Goal: Task Accomplishment & Management: Manage account settings

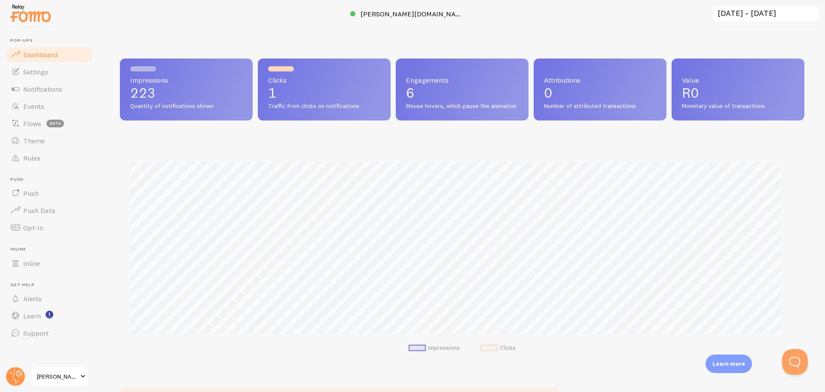
scroll to position [226, 678]
click at [55, 106] on link "Events" at bounding box center [49, 106] width 89 height 17
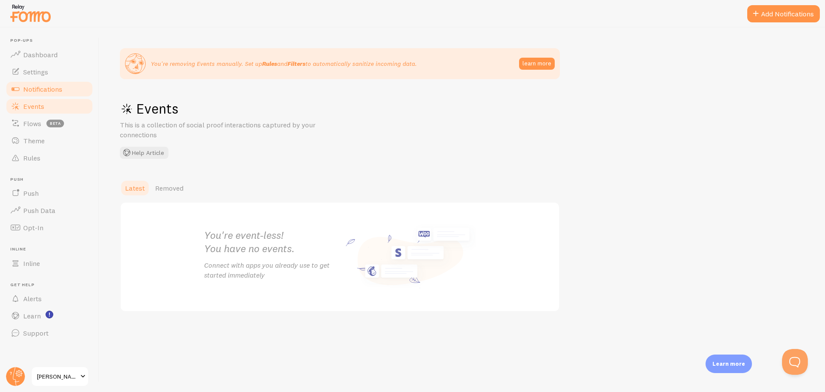
click at [57, 96] on link "Notifications" at bounding box center [49, 88] width 89 height 17
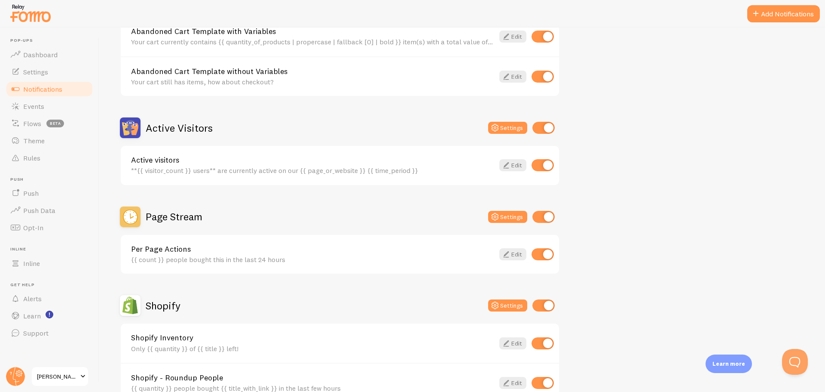
scroll to position [172, 0]
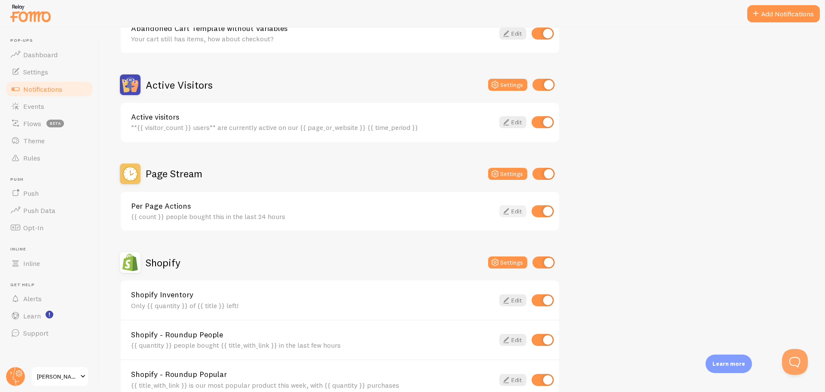
click at [509, 210] on icon at bounding box center [506, 211] width 10 height 10
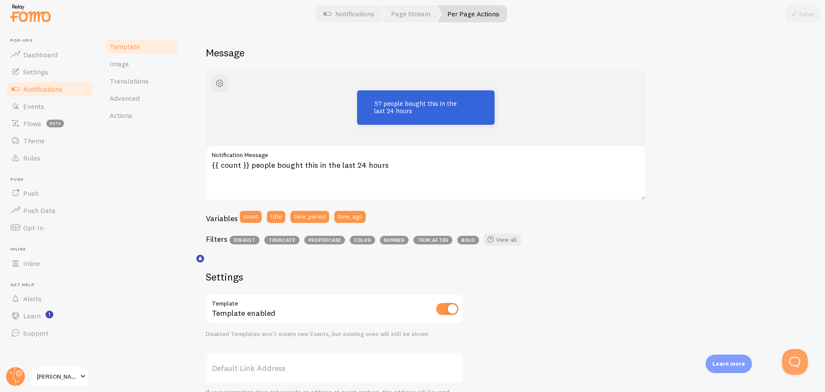
scroll to position [43, 0]
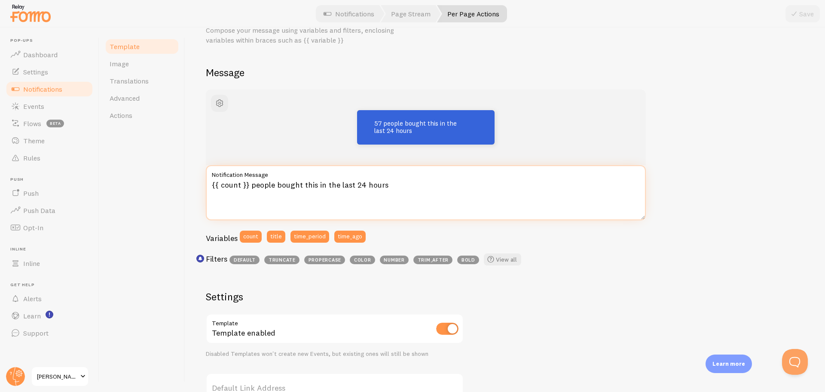
click at [242, 185] on textarea "{{ count }} people bought this in the last 24 hours" at bounding box center [426, 192] width 440 height 55
click at [609, 275] on div "57 people bought this in the last 24 hours {{ count }} people bought this in th…" at bounding box center [505, 326] width 599 height 474
click at [241, 184] on textarea "{{ count }} people bought this in the last 24 hours" at bounding box center [426, 192] width 440 height 55
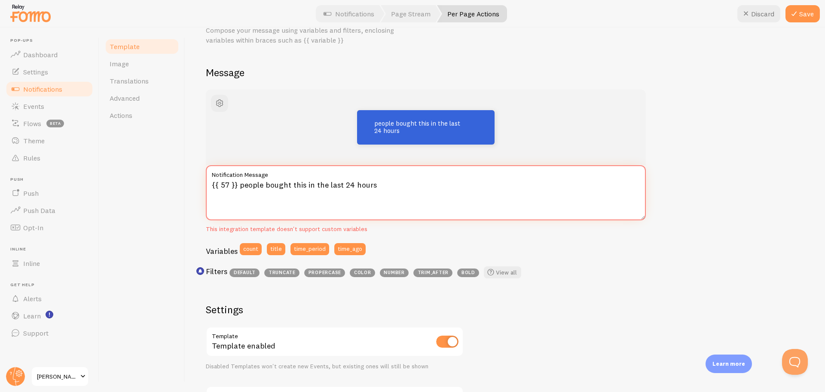
type textarea "{{ 57 }} people bought this in the last 24 hours"
click at [665, 320] on div "people bought this in the last 24 hours {{ 57 }} people bought this in the last…" at bounding box center [505, 332] width 599 height 487
click at [806, 8] on button "Save" at bounding box center [803, 13] width 34 height 17
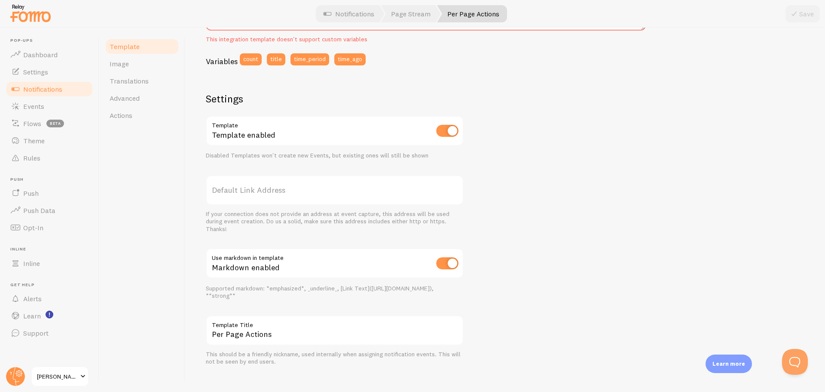
scroll to position [242, 0]
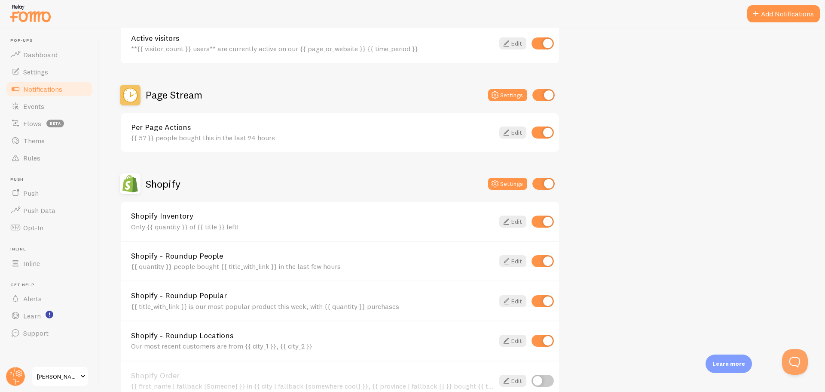
scroll to position [301, 0]
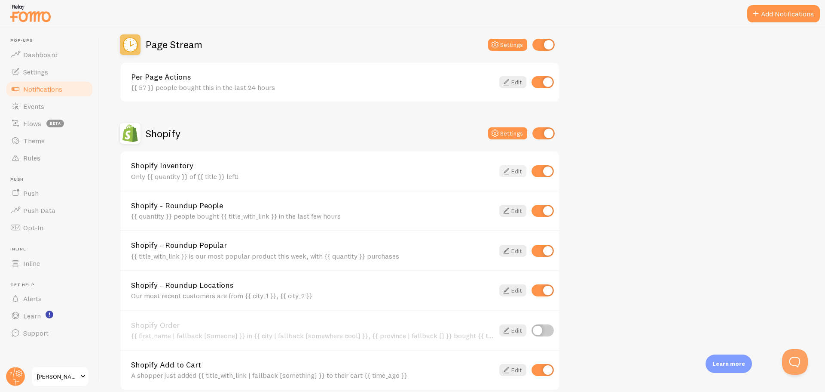
click at [511, 173] on link "Edit" at bounding box center [512, 171] width 27 height 12
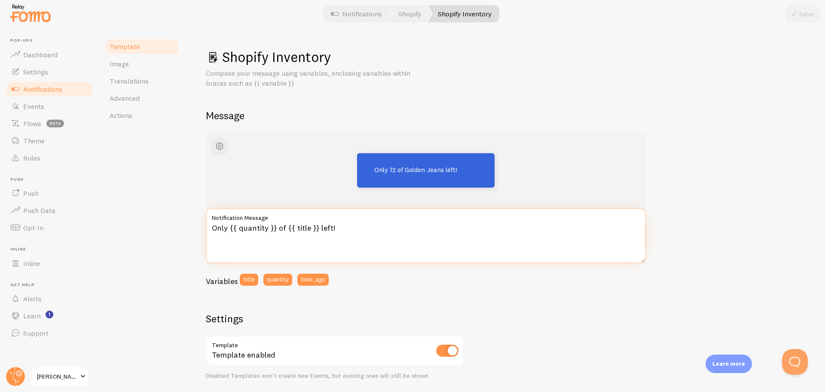
click at [285, 227] on textarea "Only {{ quantity }} of {{ title }} left!" at bounding box center [426, 235] width 440 height 55
type textarea "Only {{ quantity }} {{ title }} left!"
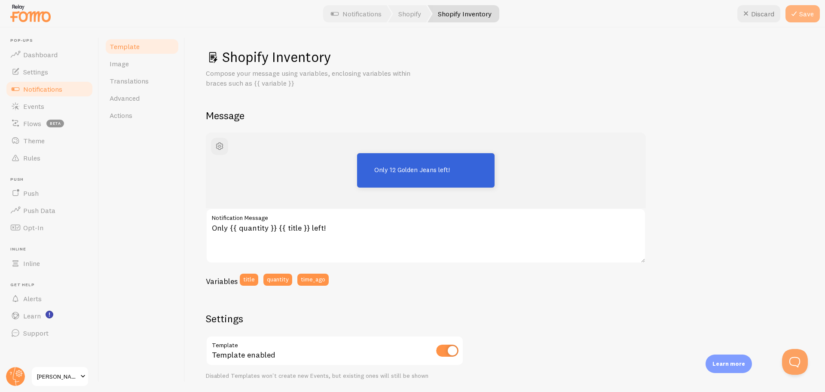
click at [802, 12] on button "Save" at bounding box center [803, 13] width 34 height 17
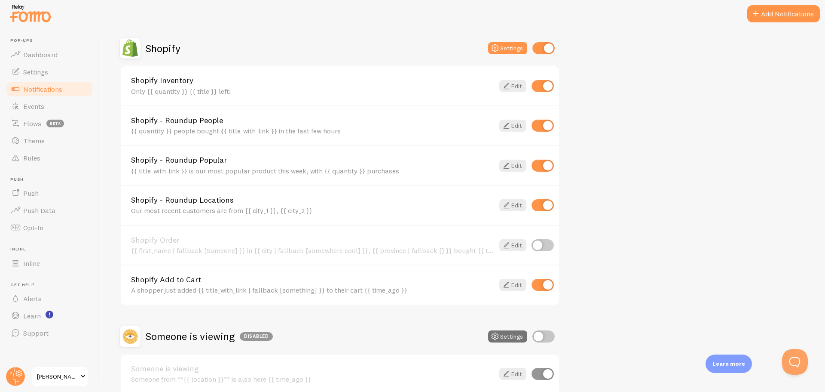
scroll to position [429, 0]
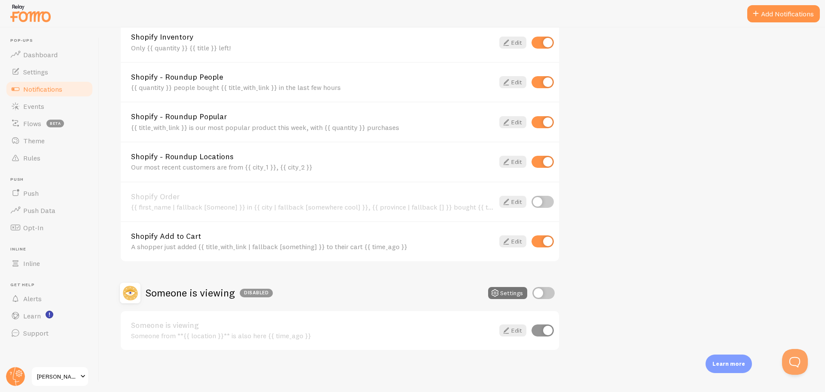
click at [549, 202] on input "checkbox" at bounding box center [543, 202] width 22 height 12
checkbox input "true"
click at [518, 290] on button "Settings" at bounding box center [507, 293] width 39 height 12
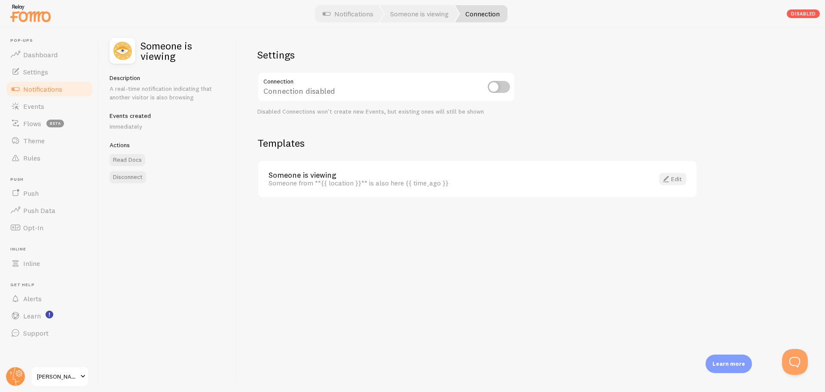
click at [681, 179] on link "Edit" at bounding box center [672, 179] width 27 height 12
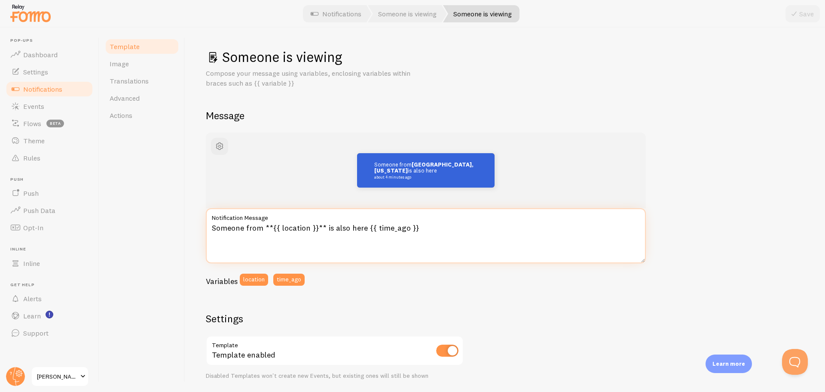
drag, startPoint x: 393, startPoint y: 228, endPoint x: 214, endPoint y: 223, distance: 178.4
click at [214, 223] on textarea "Someone from **{{ location }}** is also here {{ time_ago }}" at bounding box center [426, 235] width 440 height 55
click at [451, 233] on textarea "Someone from **{{ location }}** is also here {{ time_ago }}" at bounding box center [426, 235] width 440 height 55
click at [260, 228] on textarea "Someone from **{{ location }}** is also here {{ time_ago }}" at bounding box center [426, 235] width 440 height 55
type textarea "102 people **{{ location }}** is also here {{ time_ago }}"
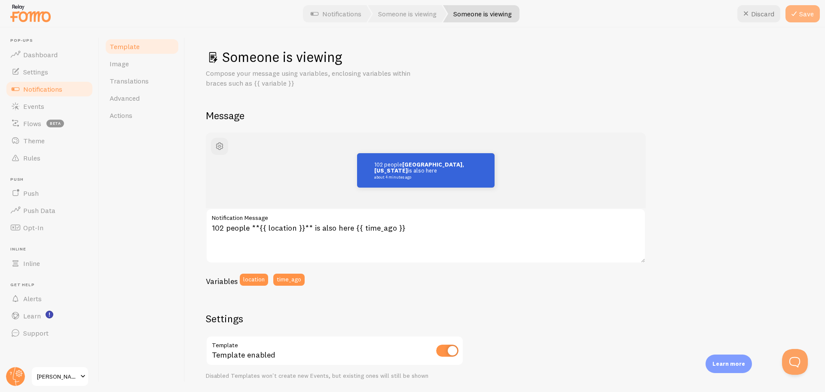
click at [803, 15] on button "Save" at bounding box center [803, 13] width 34 height 17
click at [47, 87] on span "Notifications" at bounding box center [42, 89] width 39 height 9
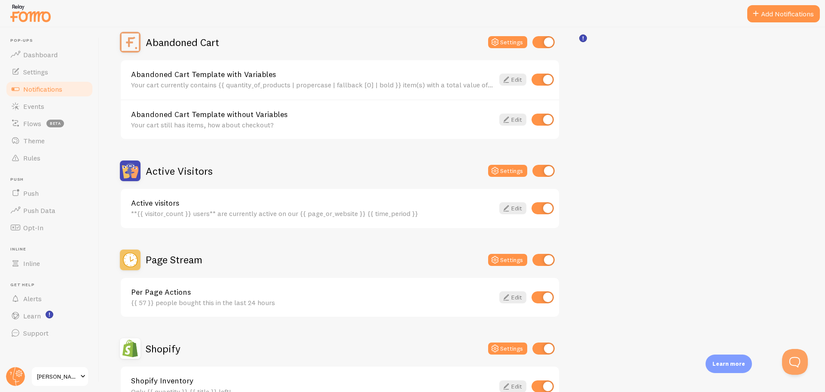
scroll to position [129, 0]
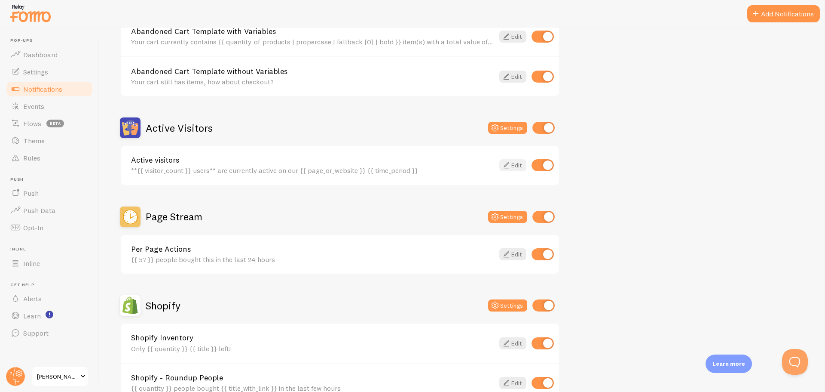
click at [505, 165] on icon at bounding box center [506, 165] width 10 height 10
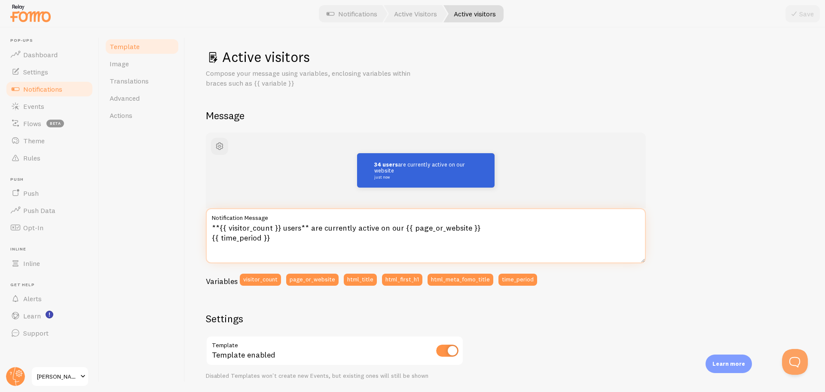
click at [273, 227] on textarea "**{{ visitor_count }} users** are currently active on our {{ page_or_website }}…" at bounding box center [426, 235] width 440 height 55
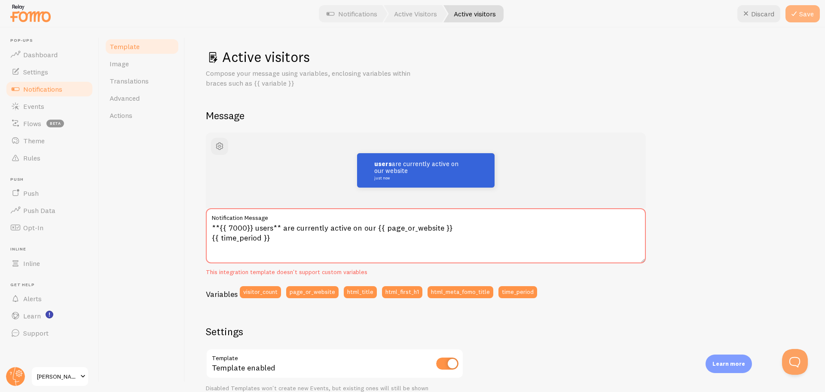
click at [804, 17] on button "Save" at bounding box center [803, 13] width 34 height 17
click at [245, 228] on textarea "**{{ 7000}} users** are currently active on our {{ page_or_website }} {{ time_p…" at bounding box center [426, 235] width 440 height 55
type textarea "**{{ 7000 }} users** are currently active on our {{ page_or_website }} {{ time_…"
click at [802, 18] on button "Save" at bounding box center [803, 13] width 34 height 17
click at [47, 92] on span "Notifications" at bounding box center [42, 89] width 39 height 9
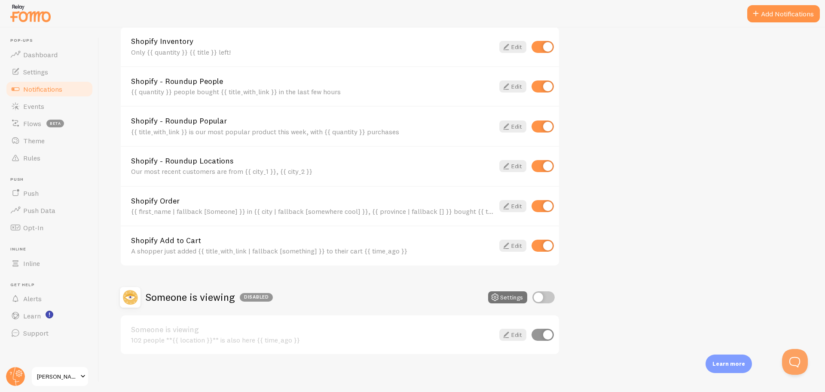
scroll to position [429, 0]
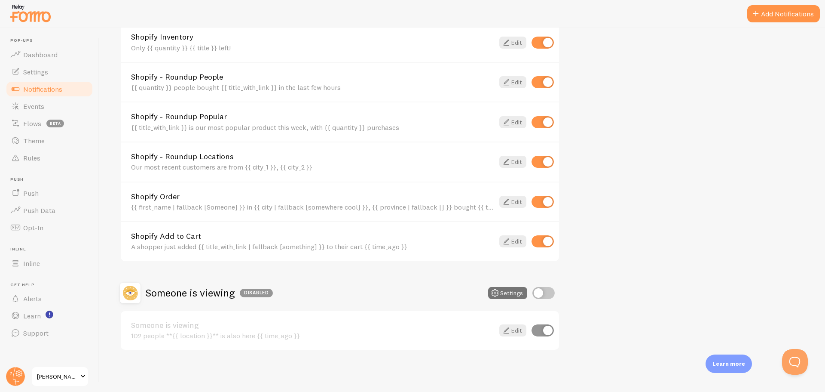
click at [549, 293] on input "checkbox" at bounding box center [544, 293] width 22 height 12
checkbox input "true"
click at [498, 285] on div "Someone is viewing Settings" at bounding box center [340, 292] width 440 height 21
click at [502, 295] on button "Settings" at bounding box center [507, 293] width 39 height 12
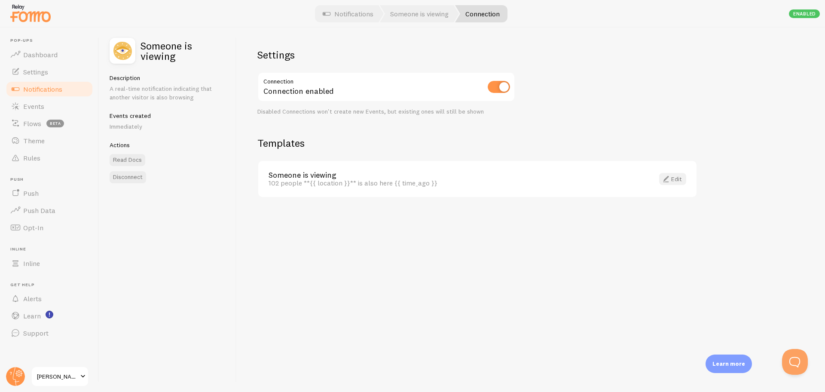
click at [673, 181] on link "Edit" at bounding box center [672, 179] width 27 height 12
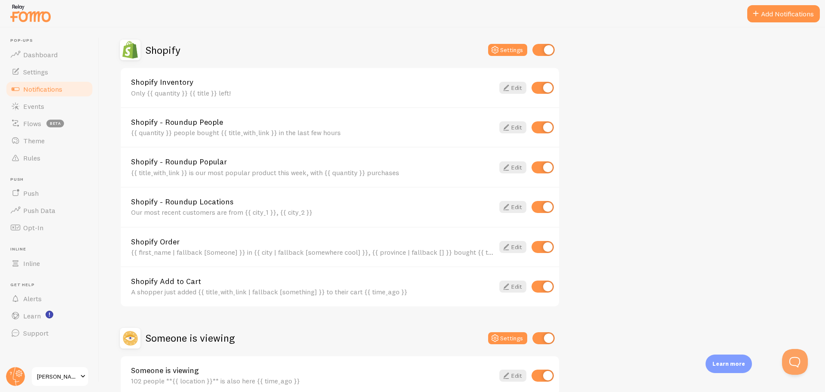
scroll to position [429, 0]
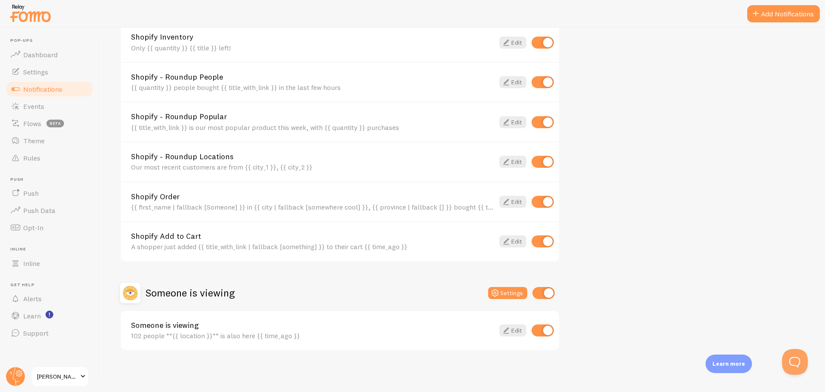
click at [541, 162] on input "checkbox" at bounding box center [543, 162] width 22 height 12
checkbox input "false"
click at [509, 241] on icon at bounding box center [506, 241] width 10 height 10
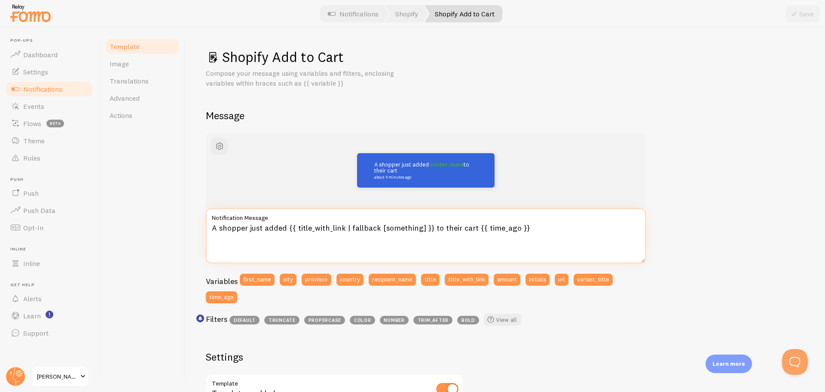
drag, startPoint x: 530, startPoint y: 228, endPoint x: 288, endPoint y: 224, distance: 242.0
click at [288, 224] on textarea "A shopper just added {{ title_with_link | fallback [something] }} to their cart…" at bounding box center [426, 235] width 440 height 55
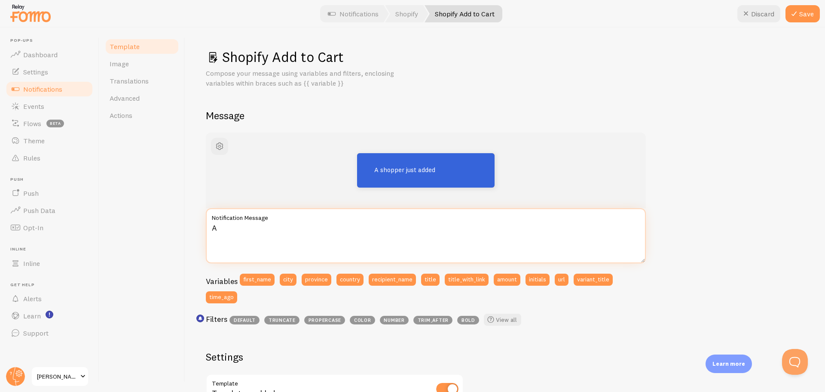
type textarea "A"
type textarea "T"
type textarea "y"
type textarea "This item was just added to a cart"
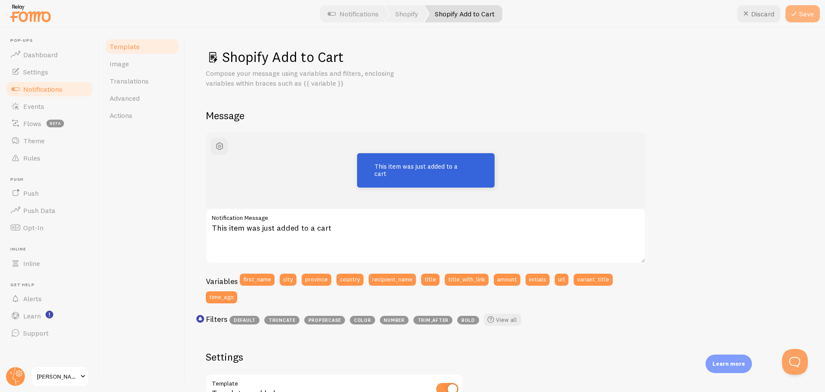
click at [801, 13] on button "Save" at bounding box center [803, 13] width 34 height 17
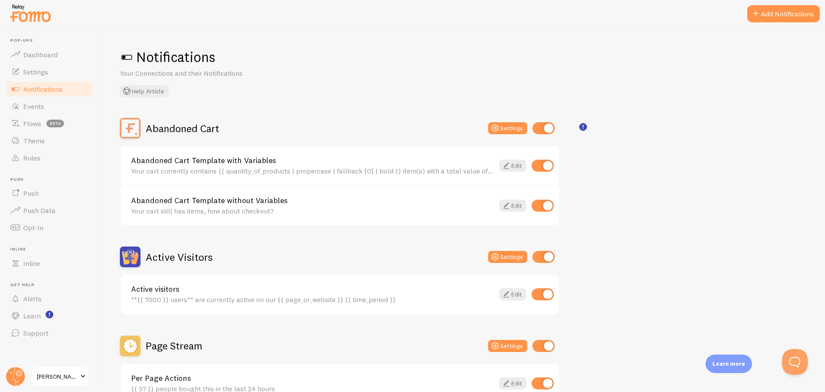
click at [52, 90] on span "Notifications" at bounding box center [42, 89] width 39 height 9
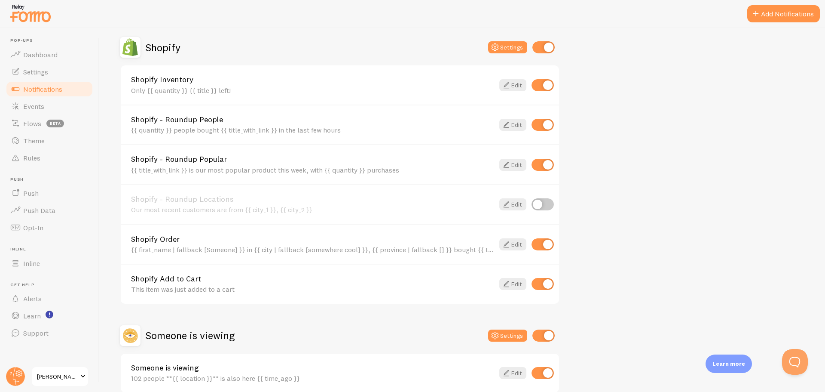
scroll to position [429, 0]
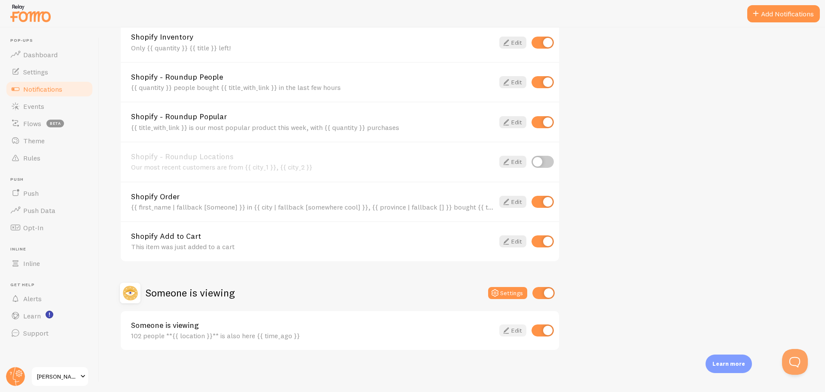
click at [506, 326] on icon at bounding box center [506, 330] width 10 height 10
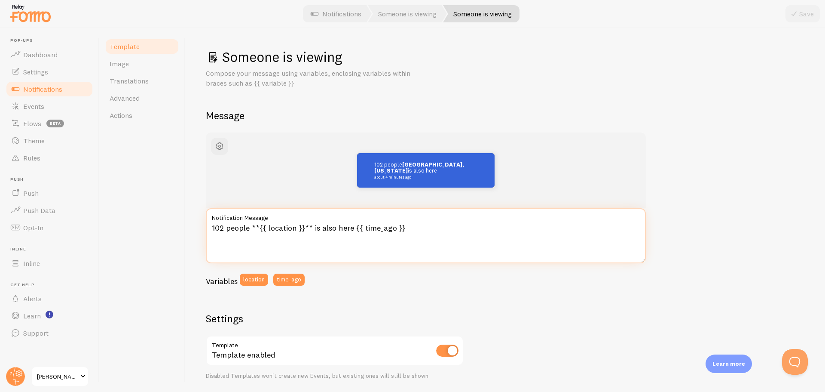
click at [247, 228] on textarea "102 people **{{ location }}** is also here {{ time_ago }}" at bounding box center [426, 235] width 440 height 55
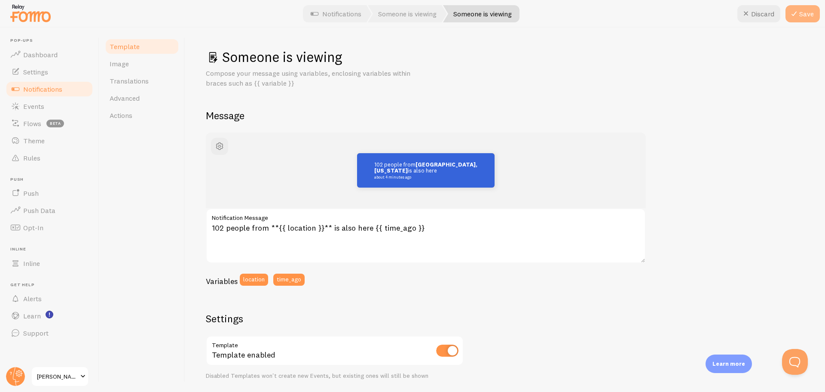
click at [806, 10] on button "Save" at bounding box center [803, 13] width 34 height 17
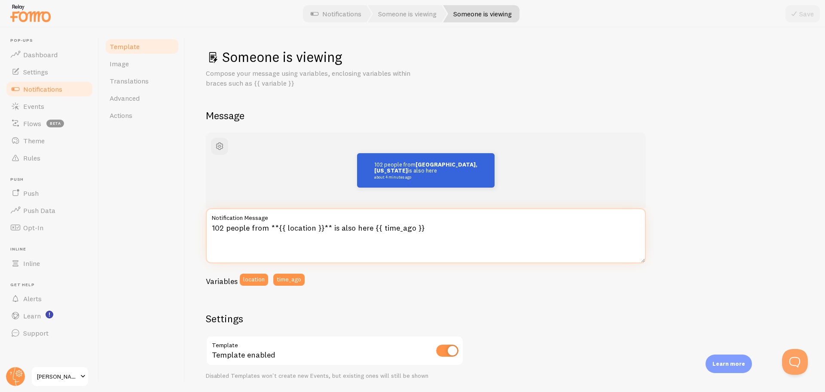
click at [369, 229] on textarea "102 people from **{{ location }}** is also here {{ time_ago }}" at bounding box center [426, 235] width 440 height 55
type textarea "102 people from **{{ location }}** are checking out their cart {{ time_ago }}"
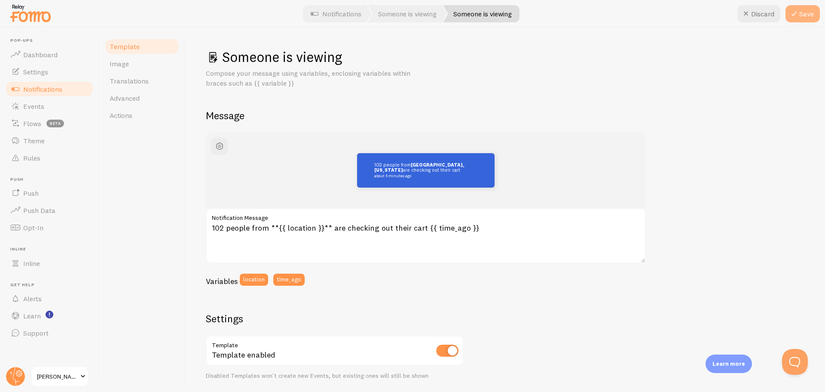
click at [815, 16] on button "Save" at bounding box center [803, 13] width 34 height 17
click at [138, 65] on link "Image" at bounding box center [141, 63] width 75 height 17
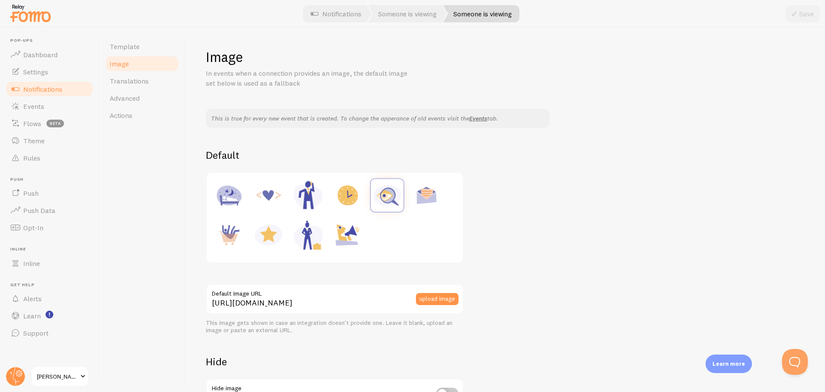
click at [225, 233] on img at bounding box center [229, 234] width 33 height 33
type input "https://fomo.com/images/widget/template_defaults/purchase.jpg"
click at [443, 299] on button "upload image" at bounding box center [437, 299] width 43 height 12
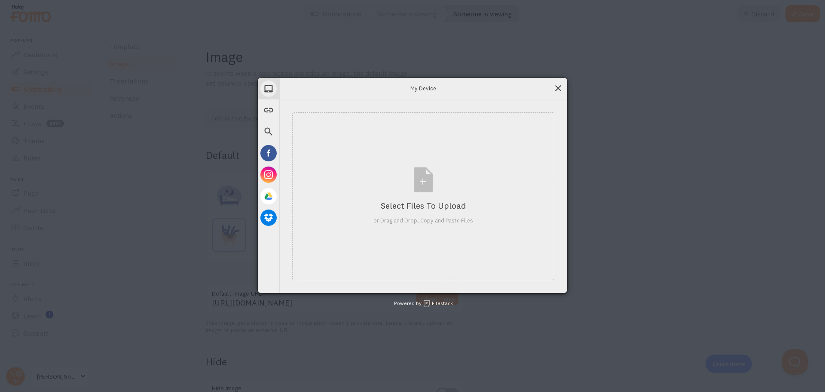
click at [560, 89] on span at bounding box center [558, 87] width 9 height 9
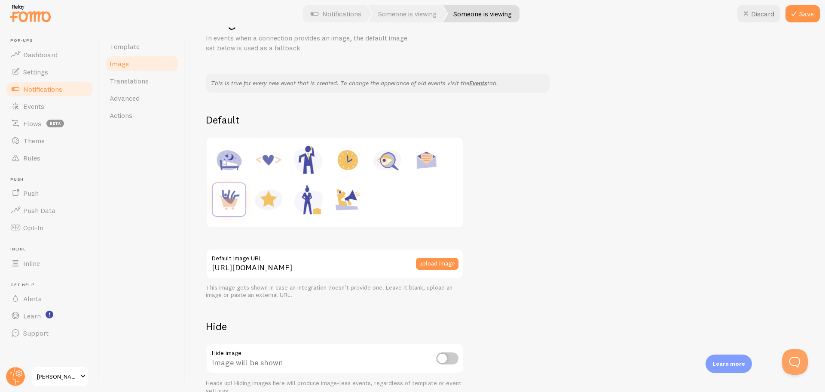
scroll to position [79, 0]
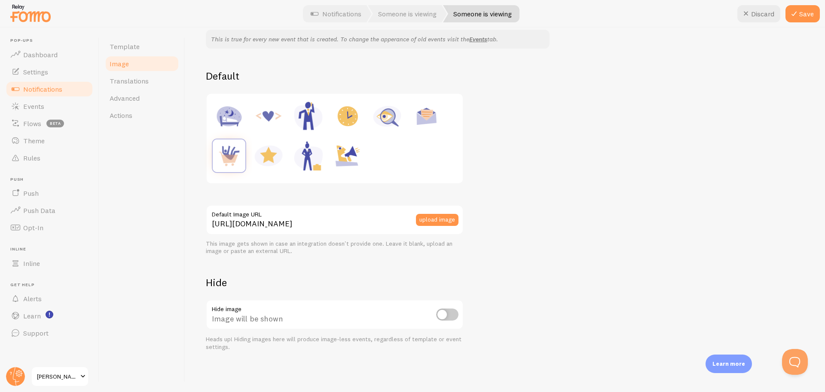
click at [449, 313] on input "checkbox" at bounding box center [447, 314] width 22 height 12
click at [439, 312] on input "checkbox" at bounding box center [447, 314] width 22 height 12
checkbox input "false"
click at [795, 18] on icon at bounding box center [794, 14] width 10 height 10
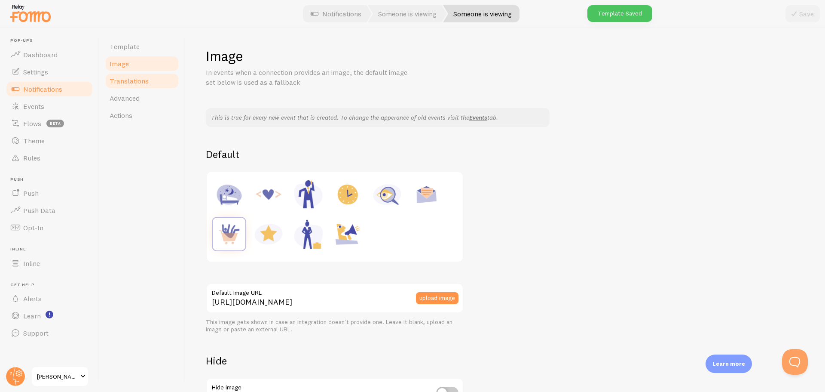
scroll to position [0, 0]
click at [45, 108] on link "Events" at bounding box center [49, 106] width 89 height 17
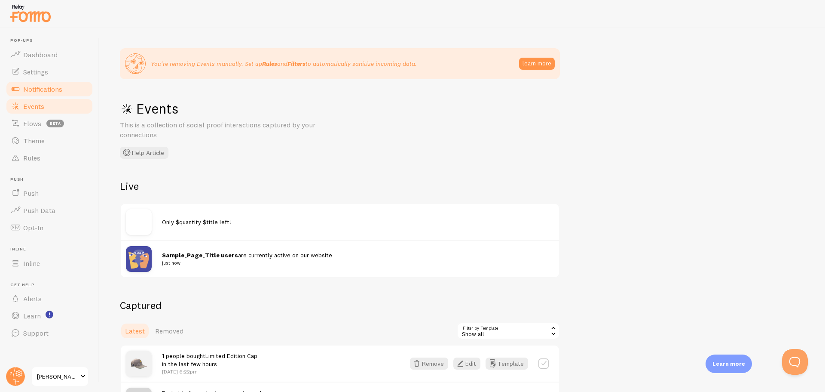
click at [51, 89] on span "Notifications" at bounding box center [42, 89] width 39 height 9
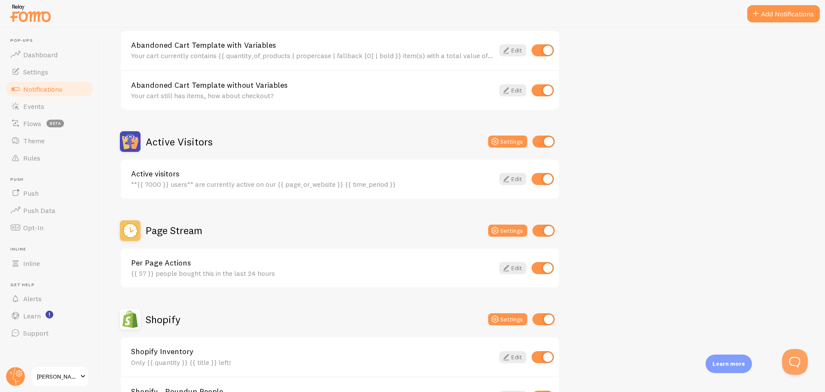
scroll to position [129, 0]
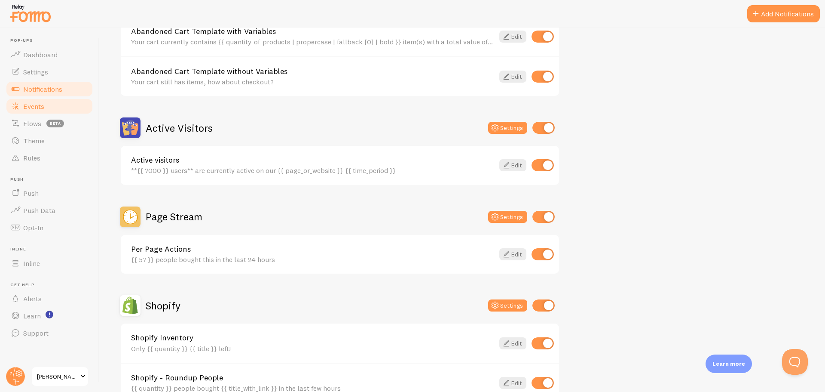
click at [59, 104] on link "Events" at bounding box center [49, 106] width 89 height 17
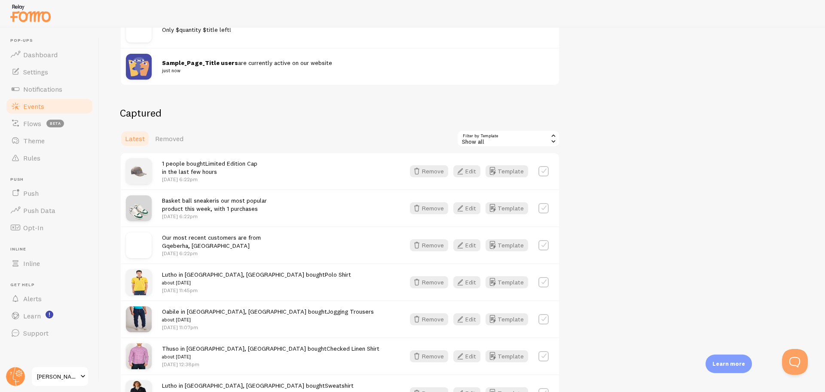
scroll to position [215, 0]
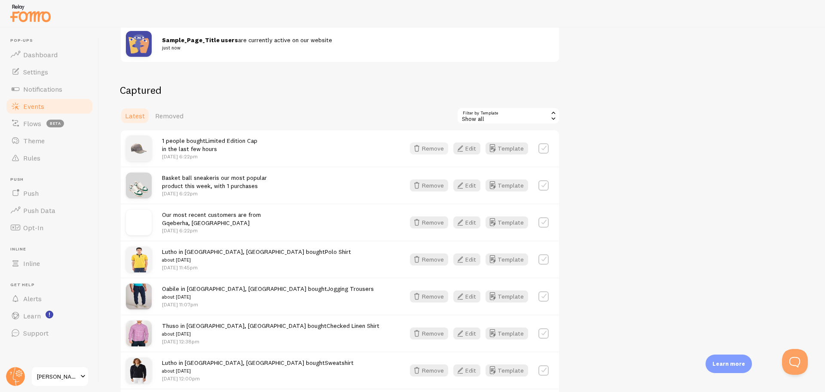
click at [431, 148] on button "Remove" at bounding box center [429, 148] width 38 height 12
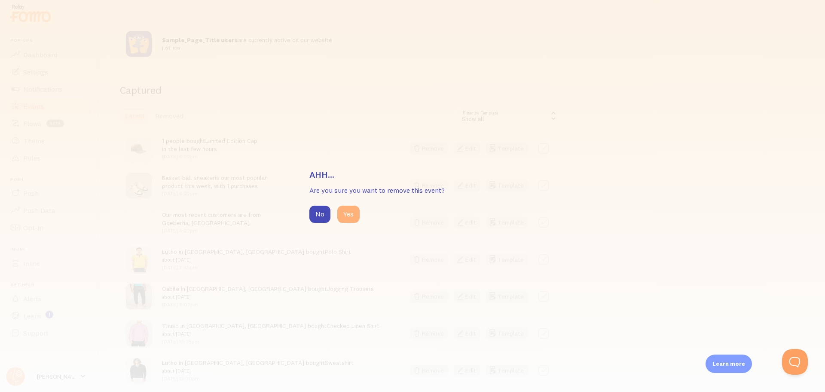
click at [345, 211] on button "Yes" at bounding box center [348, 213] width 22 height 17
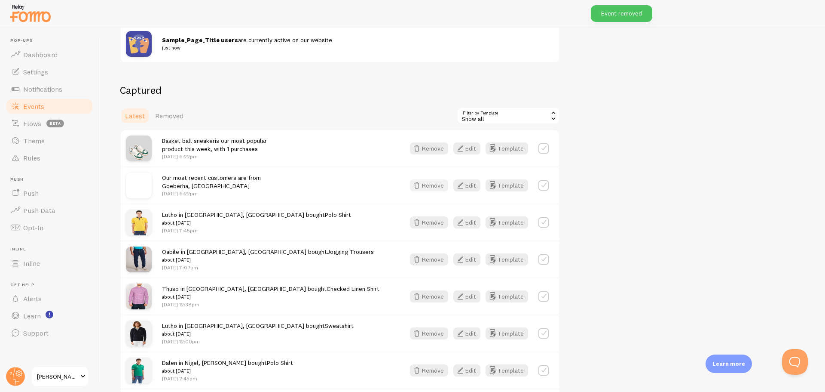
click at [439, 182] on button "Remove" at bounding box center [429, 185] width 38 height 12
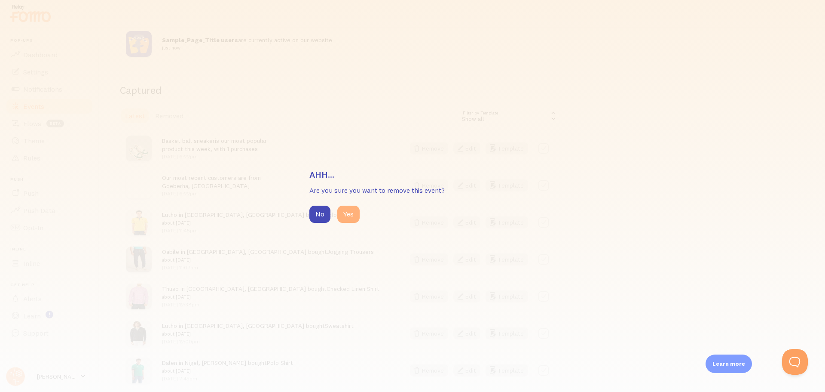
click at [346, 212] on button "Yes" at bounding box center [348, 213] width 22 height 17
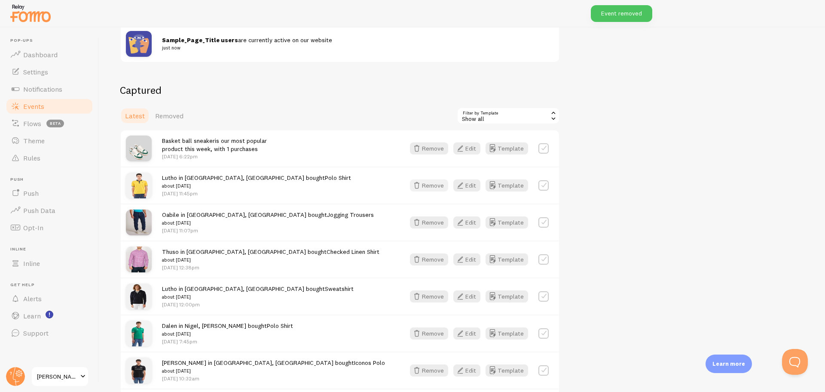
click at [432, 183] on button "Remove" at bounding box center [429, 185] width 38 height 12
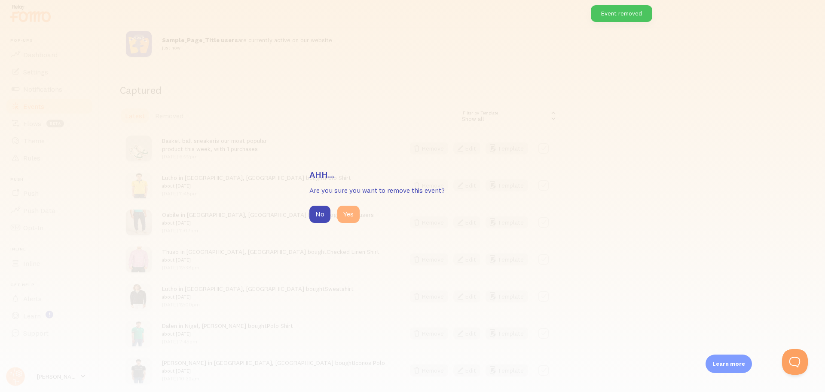
click at [349, 214] on button "Yes" at bounding box center [348, 213] width 22 height 17
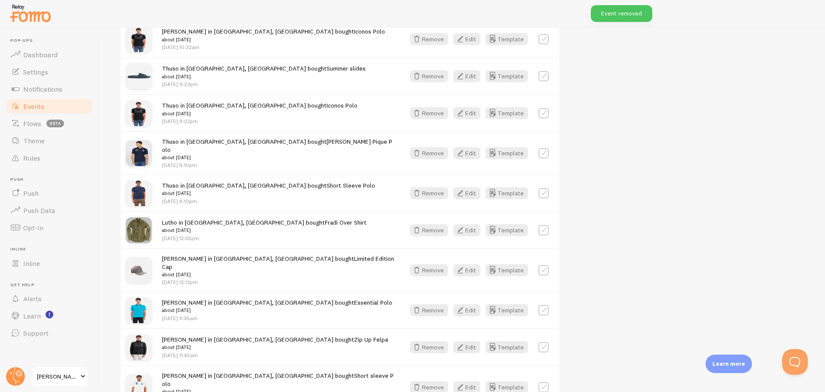
scroll to position [549, 0]
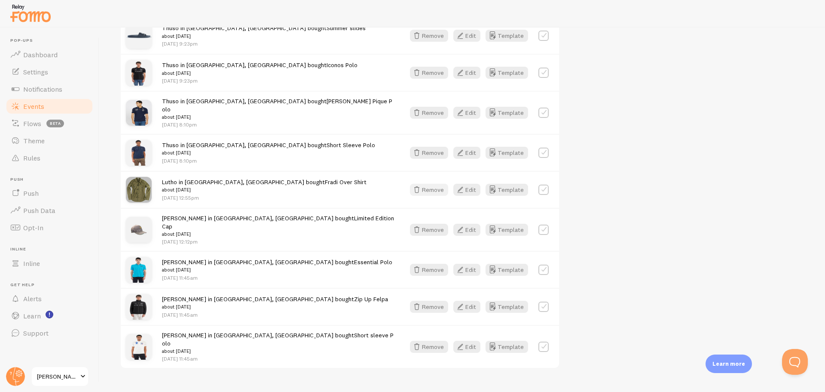
click at [431, 185] on button "Remove" at bounding box center [429, 190] width 38 height 12
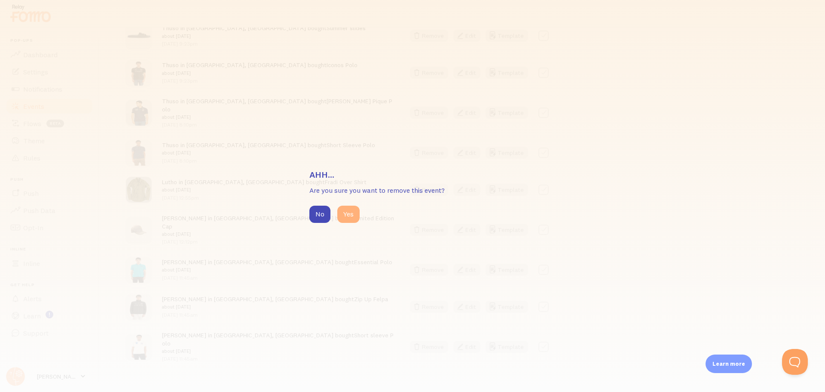
click at [349, 215] on button "Yes" at bounding box center [348, 213] width 22 height 17
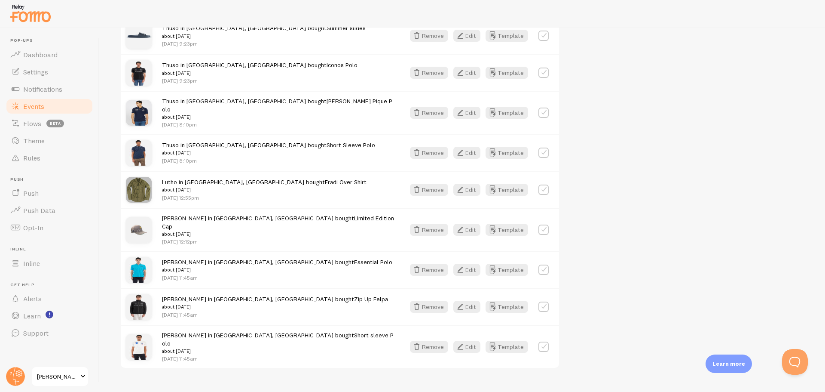
scroll to position [512, 0]
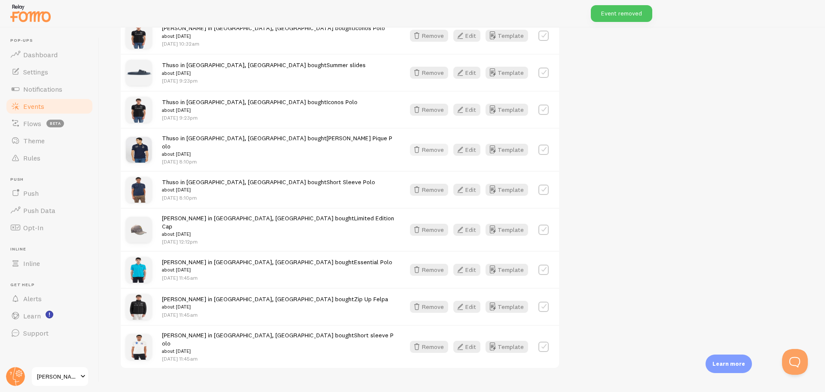
click at [436, 147] on button "Remove" at bounding box center [429, 150] width 38 height 12
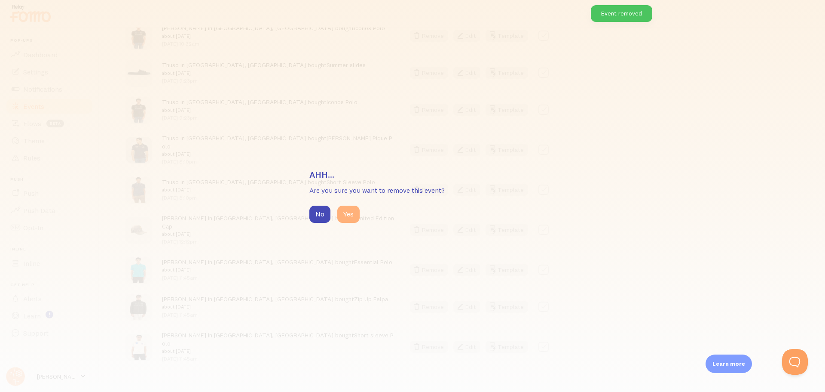
click at [348, 217] on button "Yes" at bounding box center [348, 213] width 22 height 17
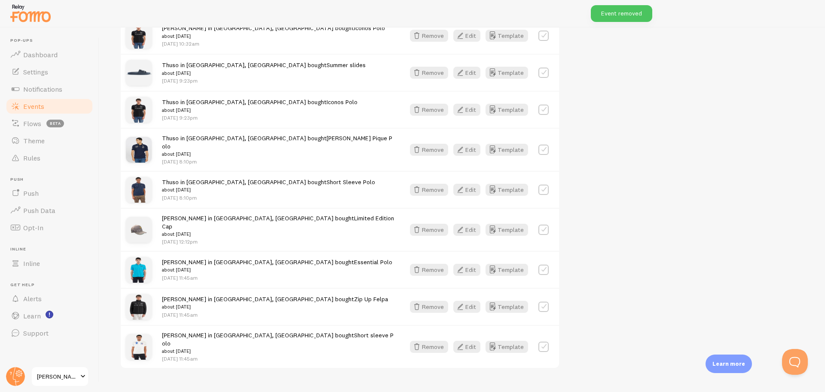
scroll to position [475, 0]
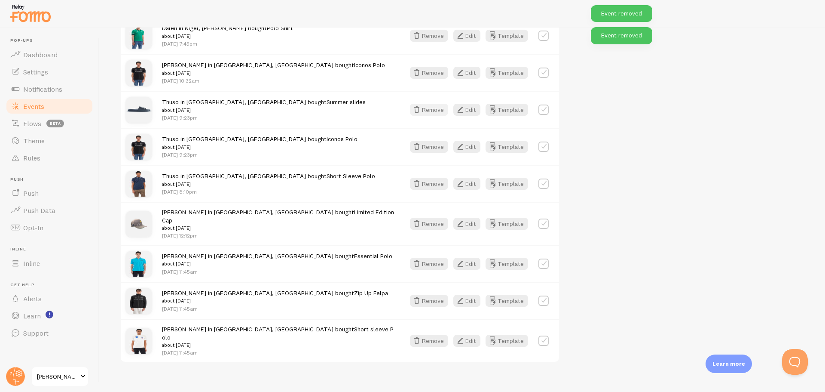
click at [423, 106] on button "Remove" at bounding box center [429, 110] width 38 height 12
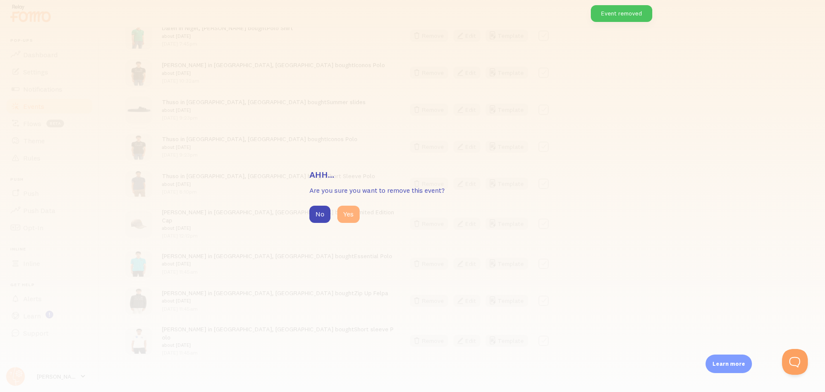
click at [355, 214] on button "Yes" at bounding box center [348, 213] width 22 height 17
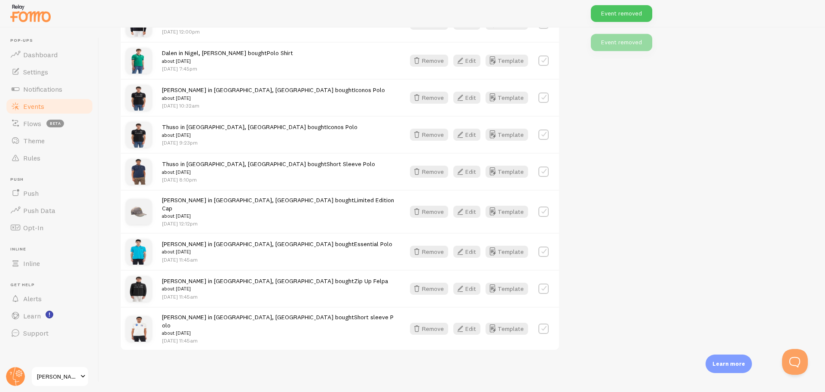
scroll to position [438, 0]
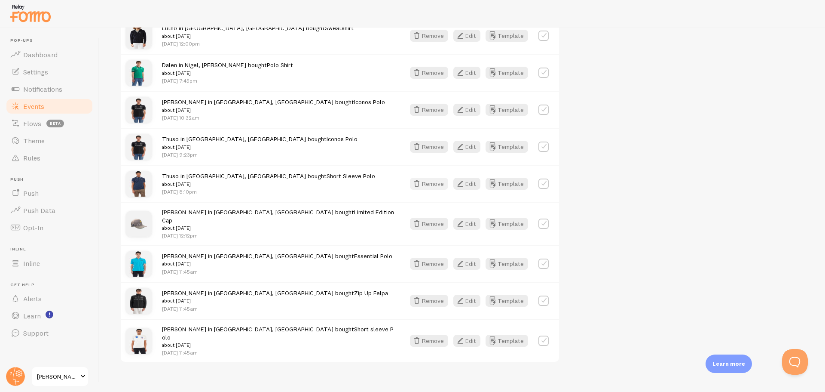
click at [424, 180] on button "Remove" at bounding box center [429, 184] width 38 height 12
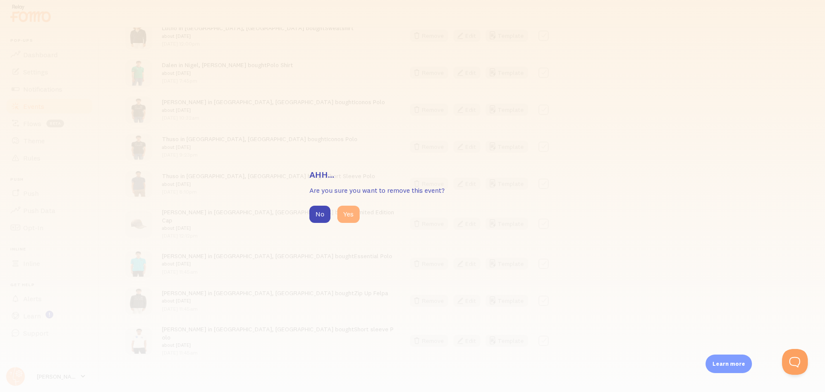
click at [345, 212] on button "Yes" at bounding box center [348, 213] width 22 height 17
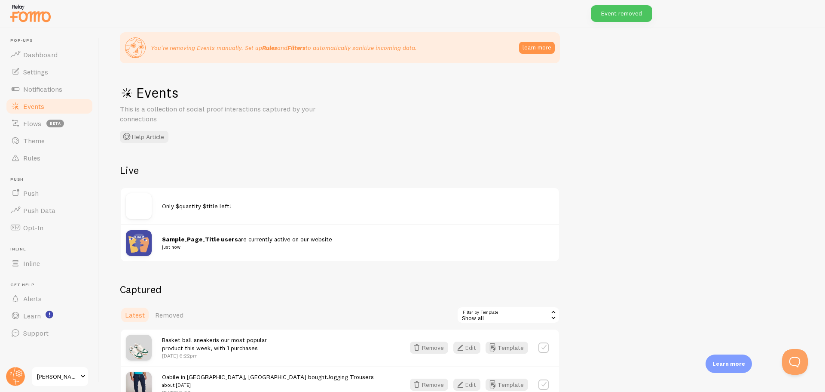
scroll to position [15, 0]
click at [518, 319] on div "Show all" at bounding box center [508, 315] width 103 height 17
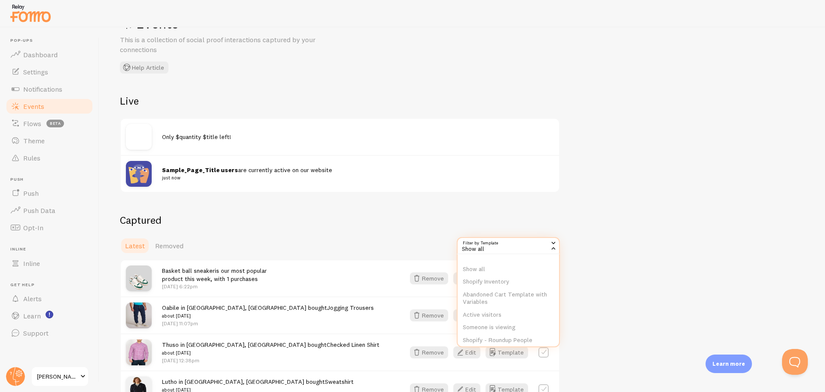
scroll to position [101, 0]
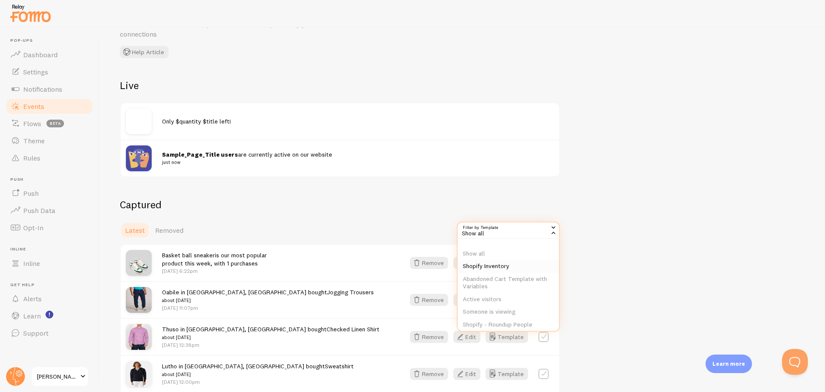
click at [489, 267] on li "Shopify Inventory" at bounding box center [508, 266] width 101 height 13
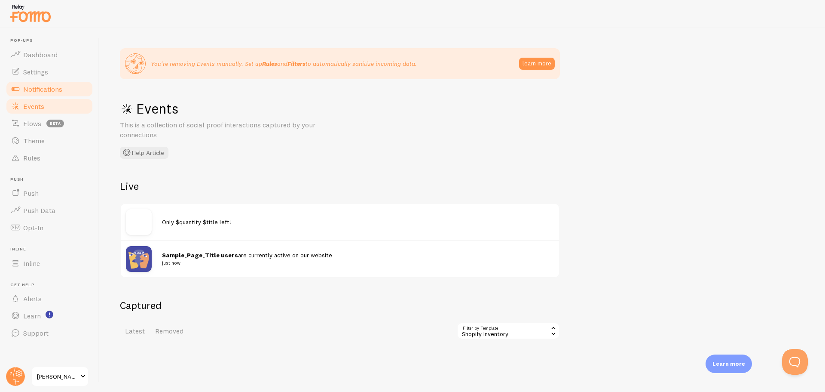
click at [53, 87] on span "Notifications" at bounding box center [42, 89] width 39 height 9
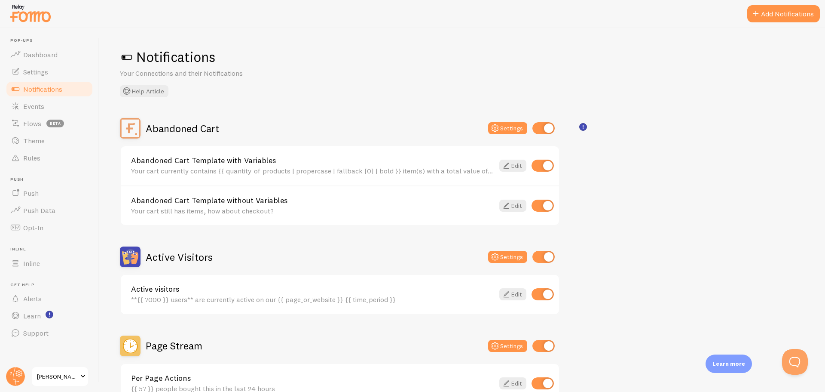
click at [542, 126] on input "checkbox" at bounding box center [544, 128] width 22 height 12
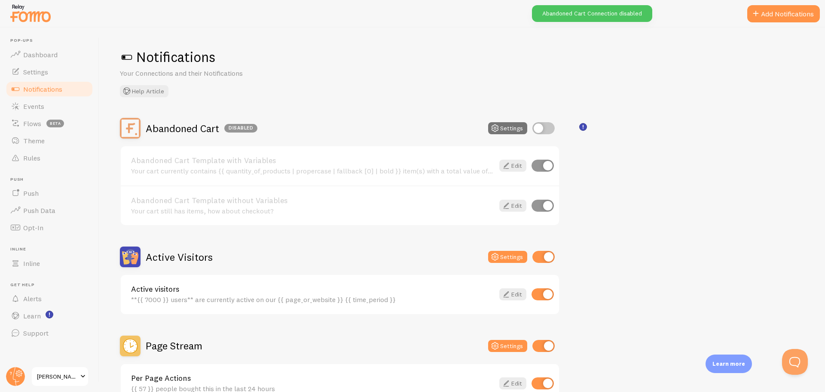
click at [547, 126] on input "checkbox" at bounding box center [544, 128] width 22 height 12
checkbox input "true"
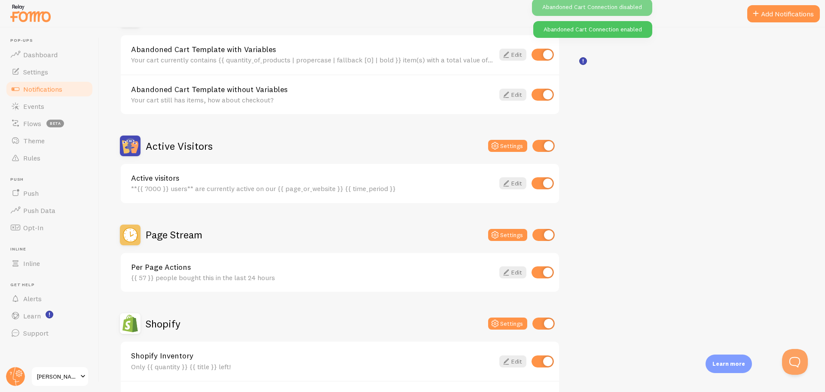
scroll to position [129, 0]
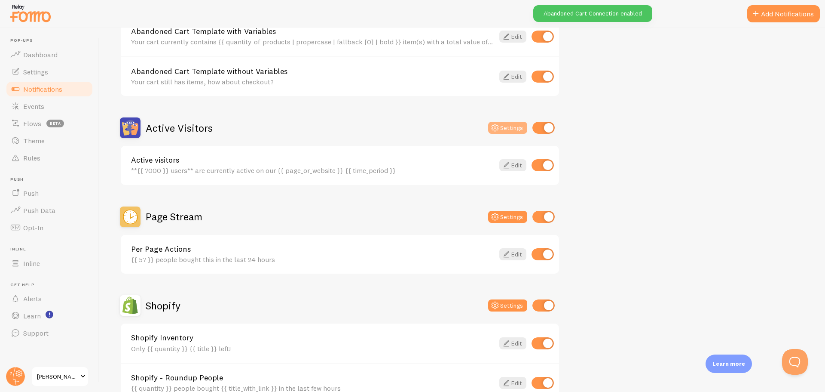
click at [505, 128] on button "Settings" at bounding box center [507, 128] width 39 height 12
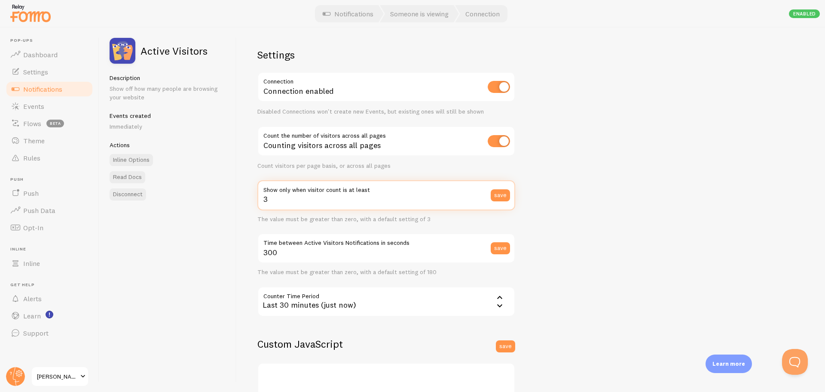
click at [278, 198] on input "3" at bounding box center [386, 195] width 258 height 30
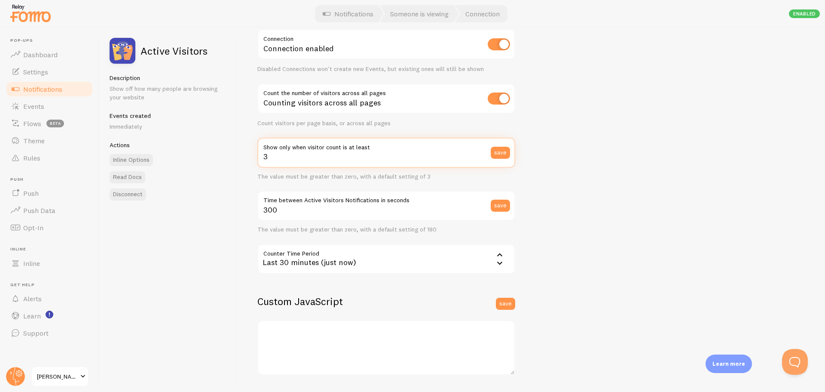
scroll to position [43, 0]
click at [500, 258] on icon at bounding box center [500, 254] width 10 height 10
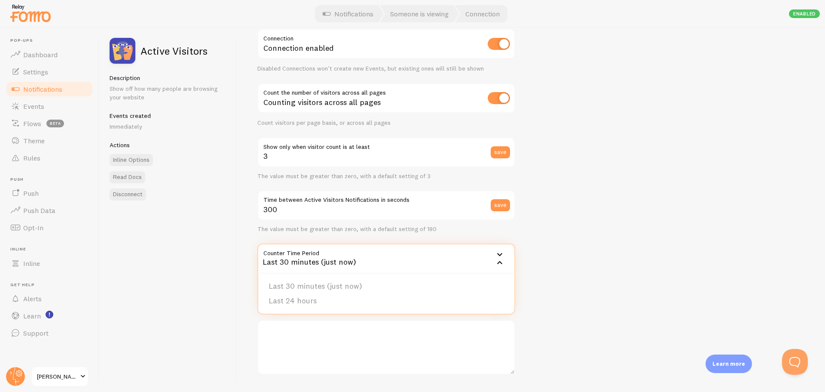
click at [500, 257] on icon at bounding box center [500, 262] width 10 height 10
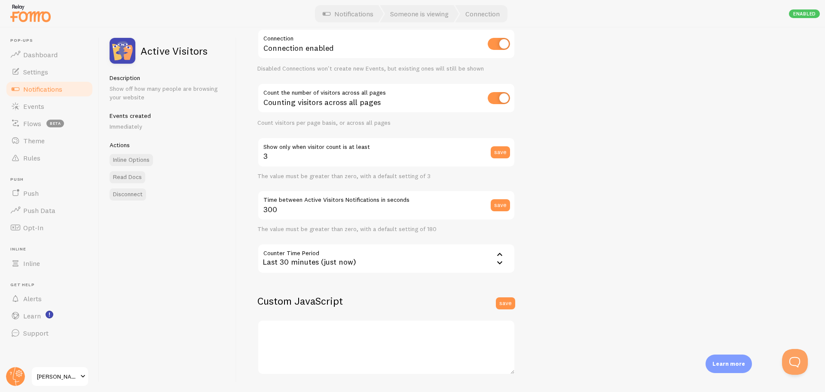
click at [500, 257] on icon at bounding box center [500, 254] width 10 height 10
click at [349, 299] on li "Last 24 hours" at bounding box center [386, 300] width 256 height 15
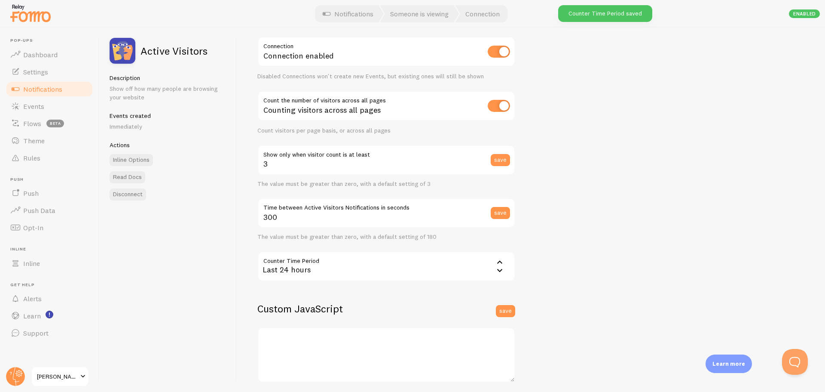
scroll to position [0, 0]
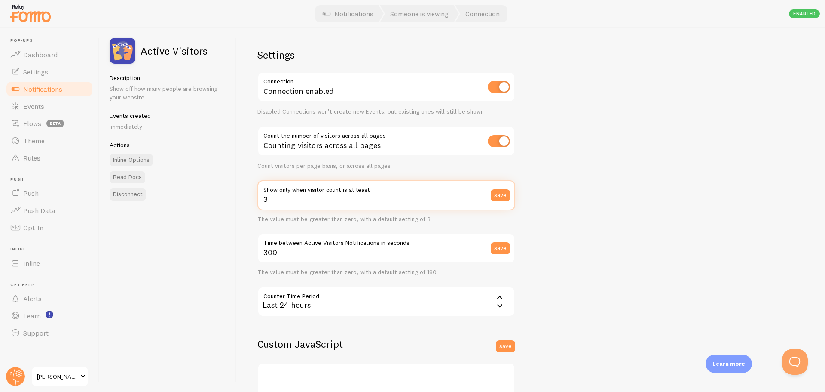
click at [297, 201] on input "3" at bounding box center [386, 195] width 258 height 30
type input "0"
type input "3"
click at [40, 89] on span "Notifications" at bounding box center [42, 89] width 39 height 9
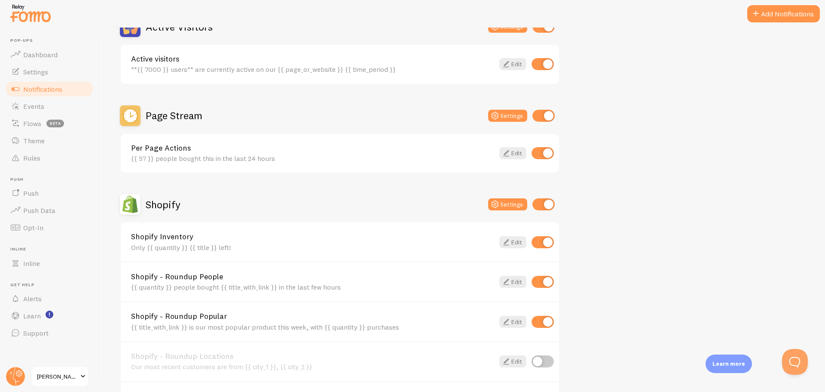
scroll to position [258, 0]
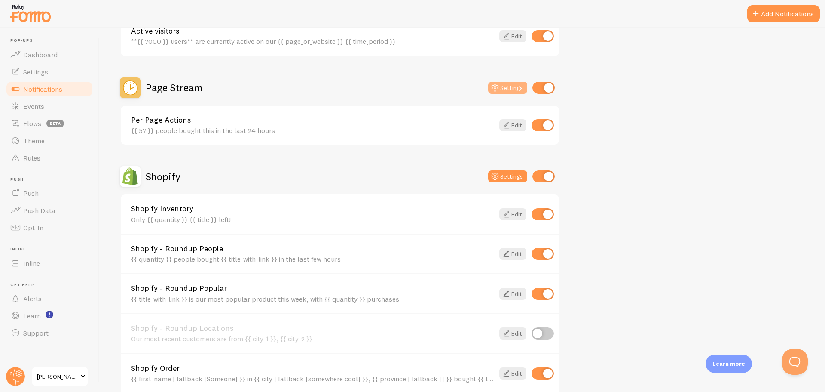
click at [492, 86] on icon at bounding box center [495, 88] width 10 height 10
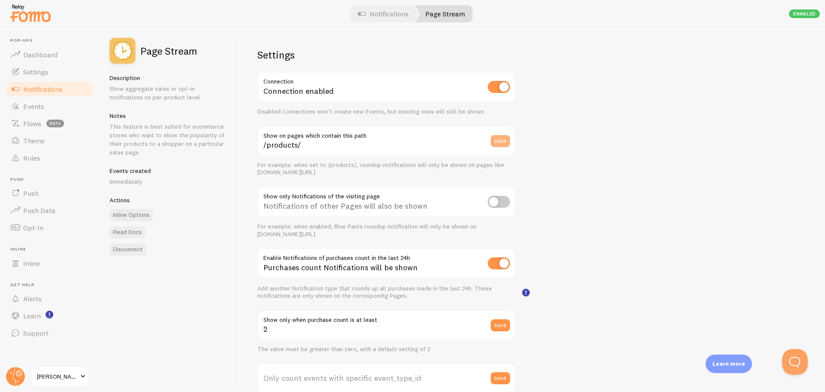
click at [499, 141] on button "save" at bounding box center [500, 141] width 19 height 12
click at [502, 199] on input "checkbox" at bounding box center [499, 202] width 22 height 12
checkbox input "true"
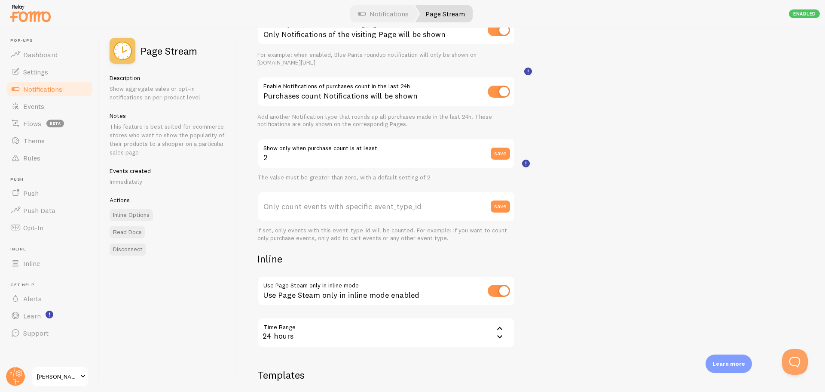
scroll to position [172, 0]
click at [312, 157] on input "2" at bounding box center [386, 153] width 258 height 30
type input "0"
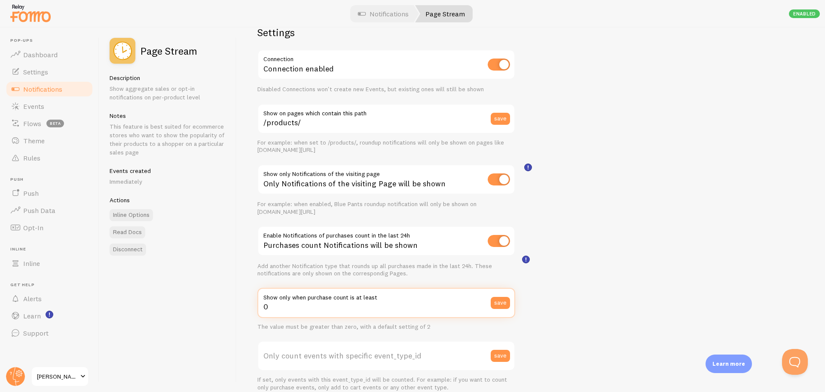
scroll to position [0, 0]
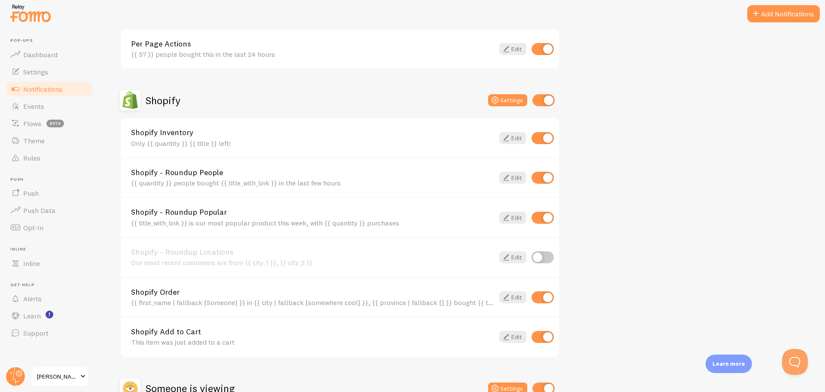
scroll to position [344, 0]
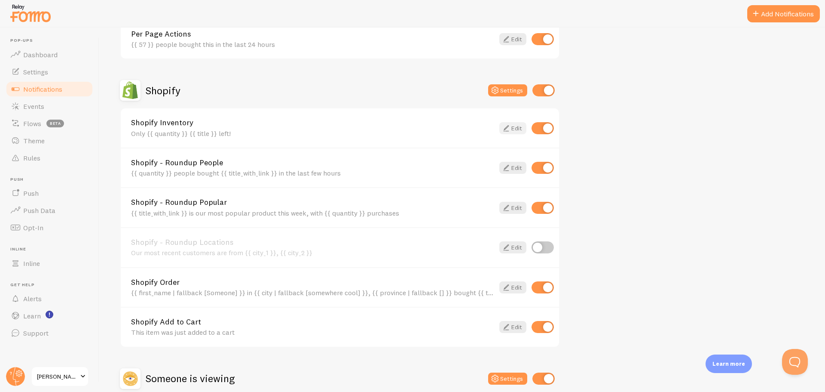
click at [508, 130] on icon at bounding box center [506, 128] width 10 height 10
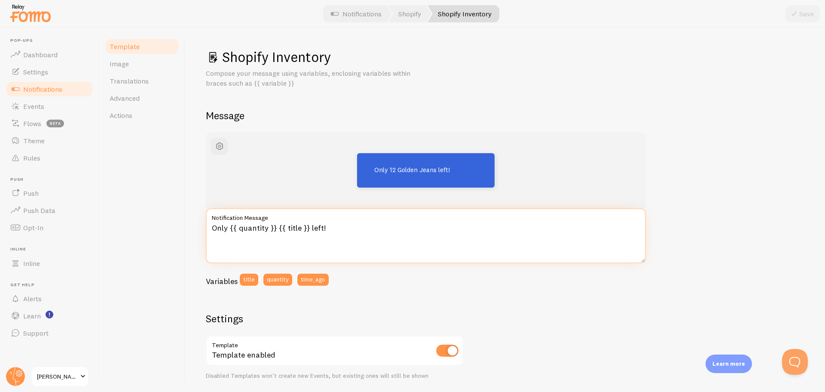
click at [270, 227] on textarea "Only {{ quantity }} {{ title }} left!" at bounding box center [426, 235] width 440 height 55
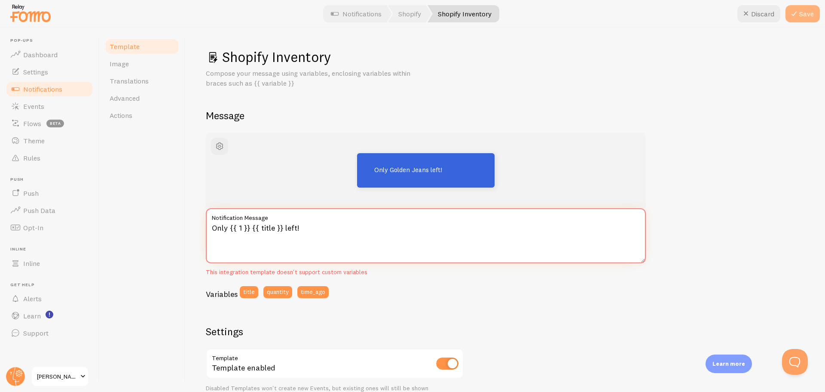
type textarea "Only {{ 1 }} {{ title }} left!"
click at [802, 12] on button "Save" at bounding box center [803, 13] width 34 height 17
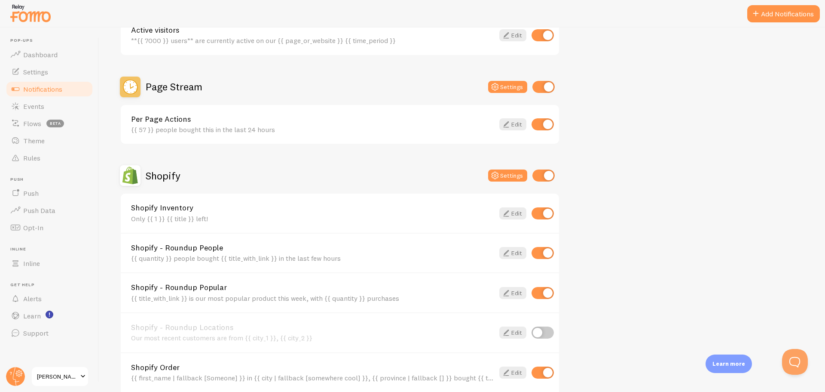
scroll to position [301, 0]
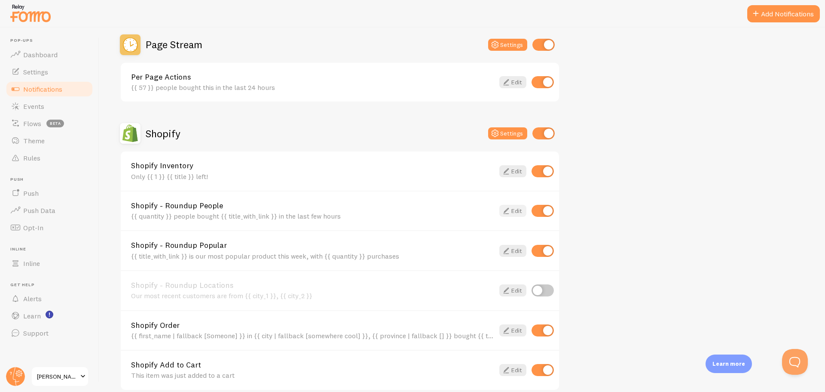
click at [503, 206] on icon at bounding box center [506, 210] width 10 height 10
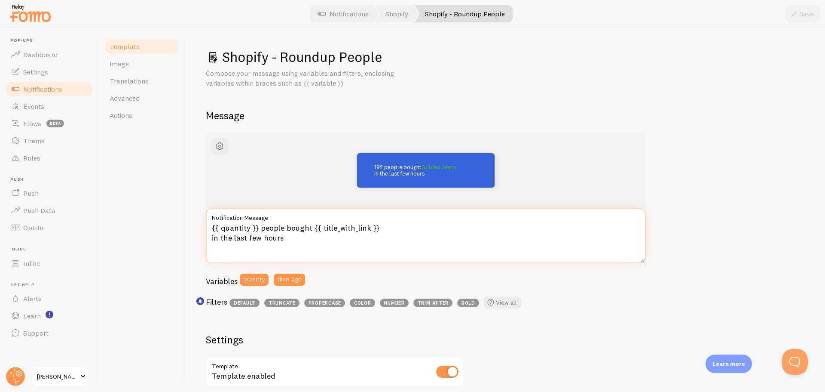
click at [251, 227] on textarea "{{ quantity }} people bought {{ title_with_link }} in the last few hours" at bounding box center [426, 235] width 440 height 55
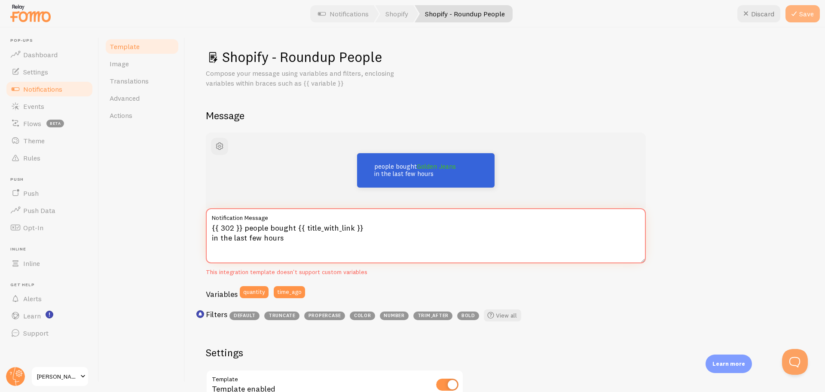
type textarea "{{ 302 }} people bought {{ title_with_link }} in the last few hours"
click at [796, 11] on icon at bounding box center [794, 14] width 10 height 10
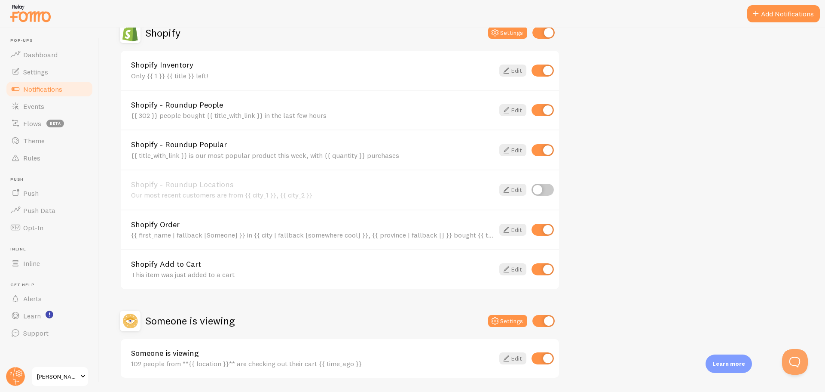
scroll to position [386, 0]
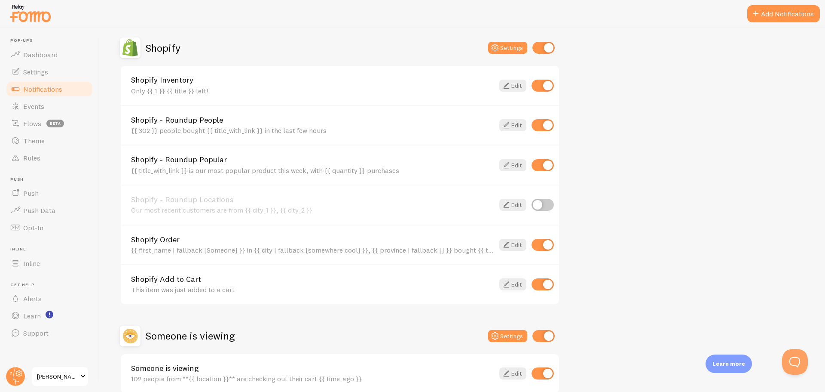
drag, startPoint x: 539, startPoint y: 243, endPoint x: 540, endPoint y: 247, distance: 4.6
click at [539, 242] on input "checkbox" at bounding box center [543, 245] width 22 height 12
checkbox input "false"
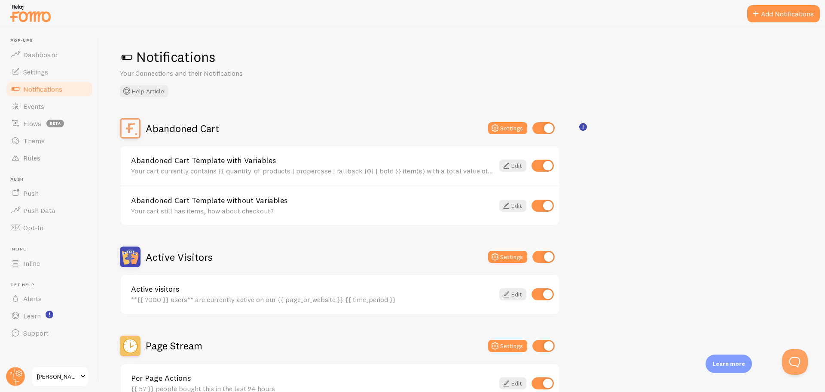
scroll to position [43, 0]
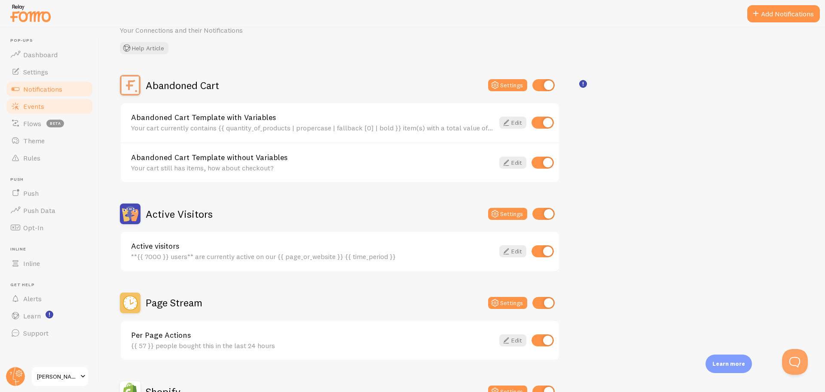
click at [49, 101] on link "Events" at bounding box center [49, 106] width 89 height 17
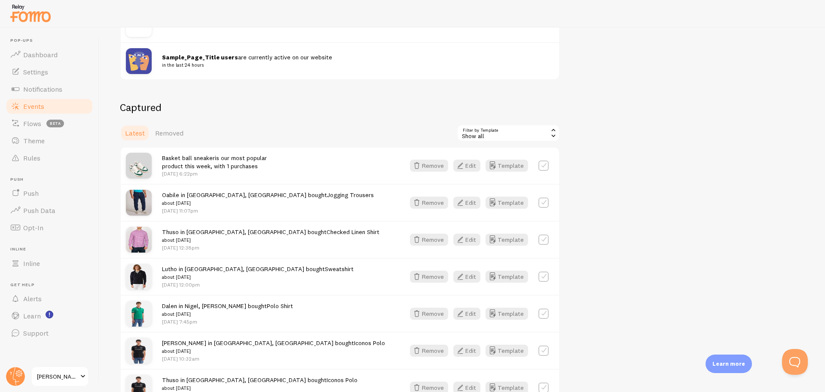
scroll to position [215, 0]
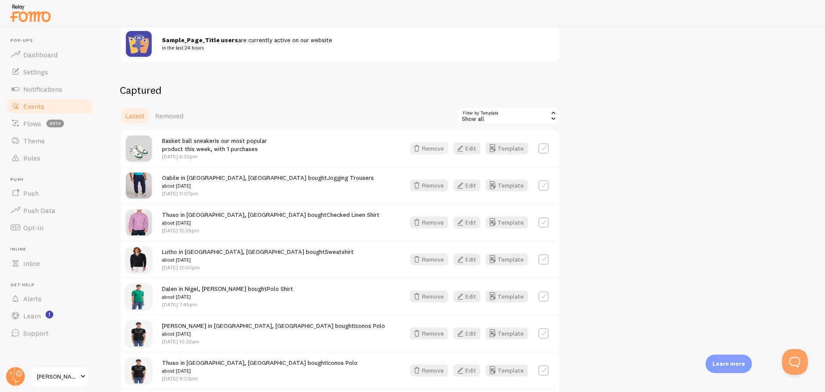
click at [428, 151] on button "Remove" at bounding box center [429, 148] width 38 height 12
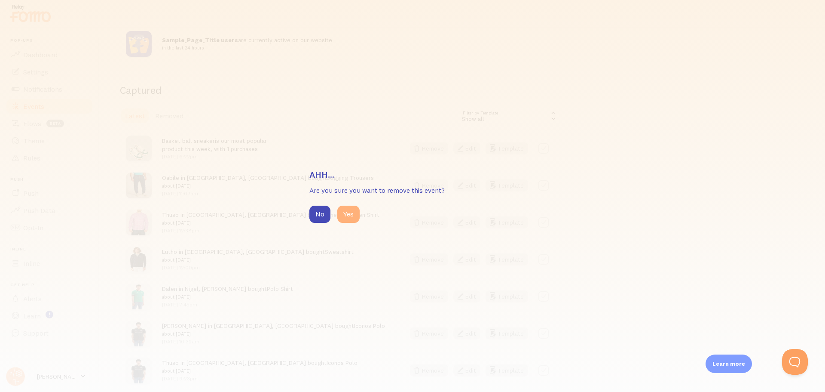
click at [350, 216] on button "Yes" at bounding box center [348, 213] width 22 height 17
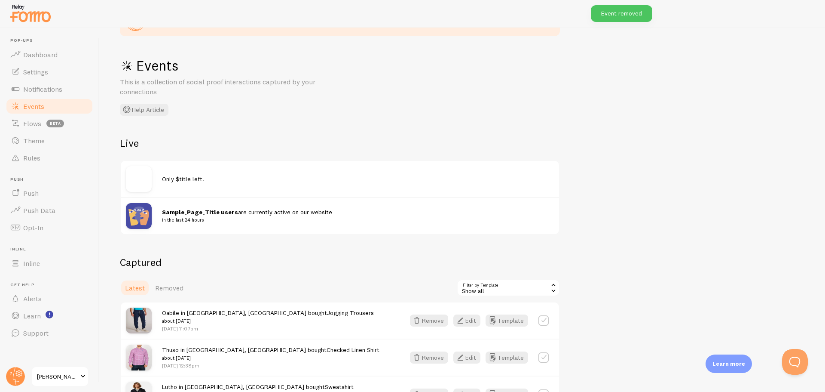
scroll to position [0, 0]
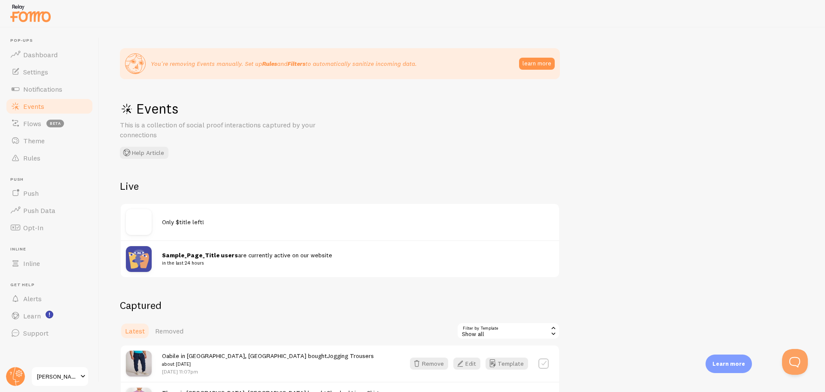
click at [63, 102] on link "Events" at bounding box center [49, 106] width 89 height 17
click at [61, 88] on span "Notifications" at bounding box center [42, 89] width 39 height 9
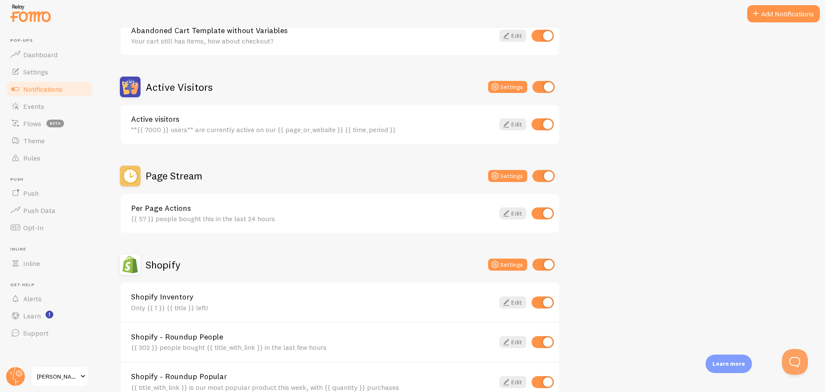
scroll to position [172, 0]
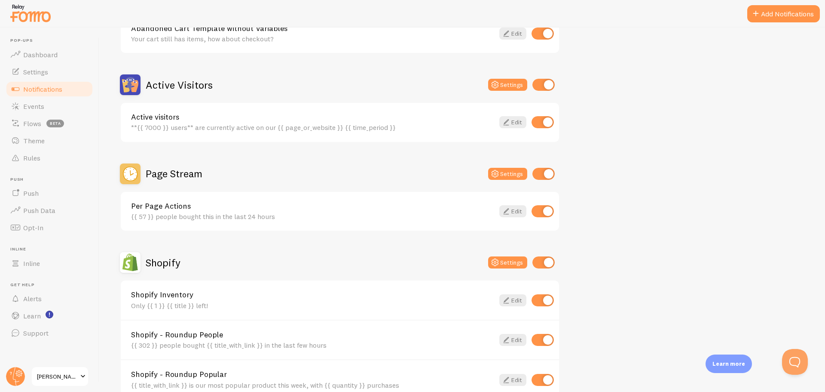
click at [166, 125] on div "**{{ 7000 }} users** are currently active on our {{ page_or_website }} {{ time_…" at bounding box center [312, 127] width 363 height 8
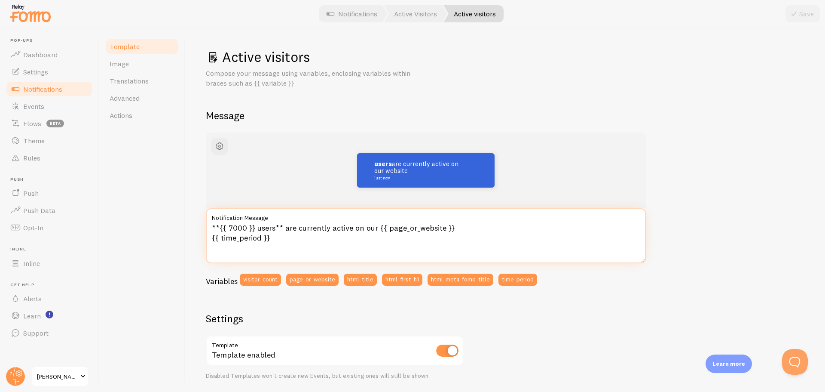
click at [281, 227] on textarea "**{{ 7000 }} users** are currently active on our {{ page_or_website }} {{ time_…" at bounding box center [426, 235] width 440 height 55
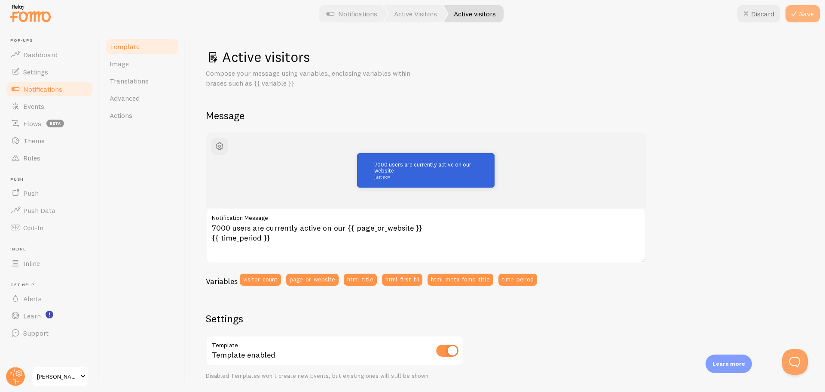
click at [799, 10] on icon at bounding box center [794, 14] width 10 height 10
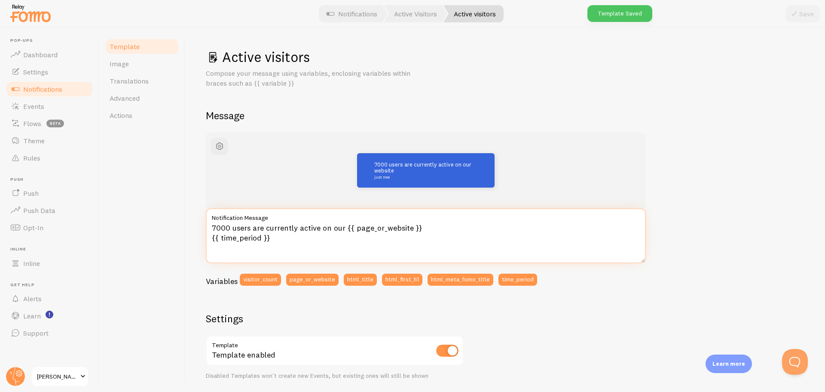
click at [409, 226] on textarea "7000 users are currently active on our {{ page_or_website }} {{ time_period }}" at bounding box center [426, 235] width 440 height 55
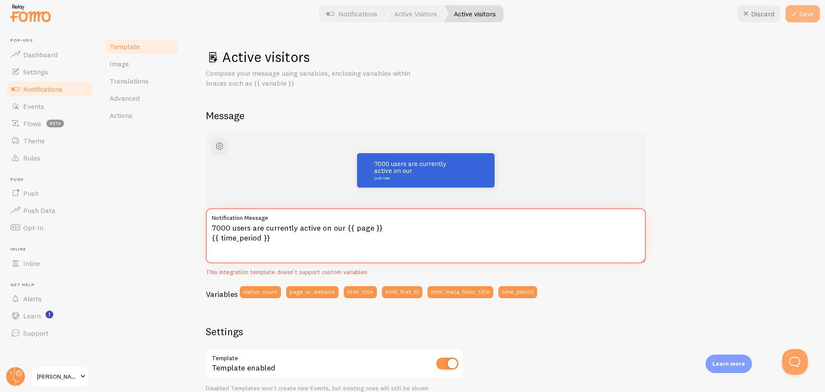
type textarea "7000 users are currently active on our {{ page }} {{ time_period }}"
click at [806, 16] on button "Save" at bounding box center [803, 13] width 34 height 17
click at [219, 147] on span "button" at bounding box center [219, 146] width 10 height 10
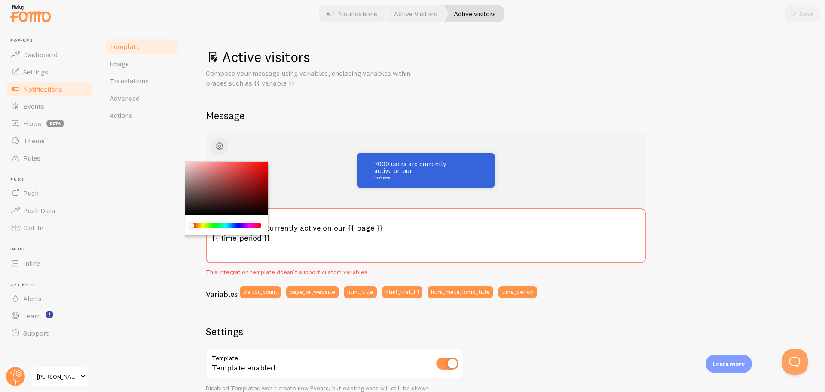
click at [281, 92] on div "Active visitors Compose your message using variables, enclosing variables withi…" at bounding box center [505, 323] width 599 height 550
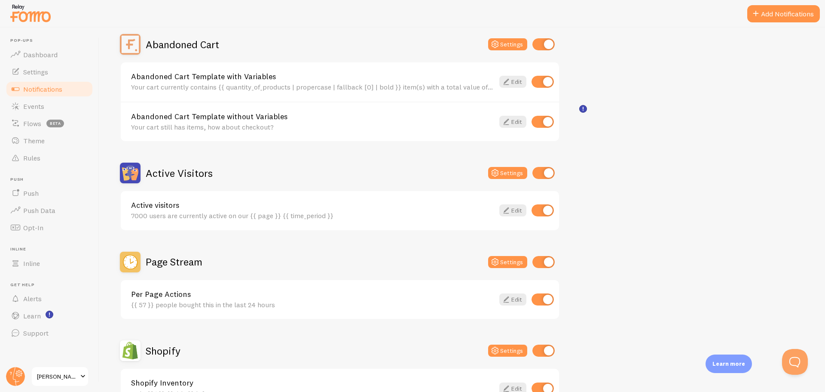
scroll to position [86, 0]
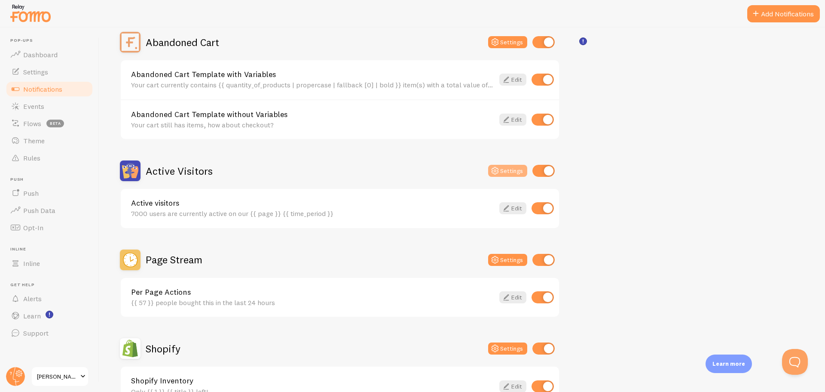
click at [502, 169] on button "Settings" at bounding box center [507, 171] width 39 height 12
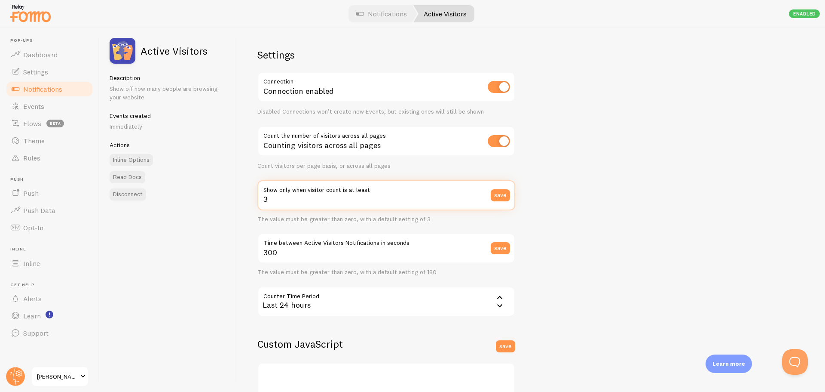
click at [306, 202] on input "3" at bounding box center [386, 195] width 258 height 30
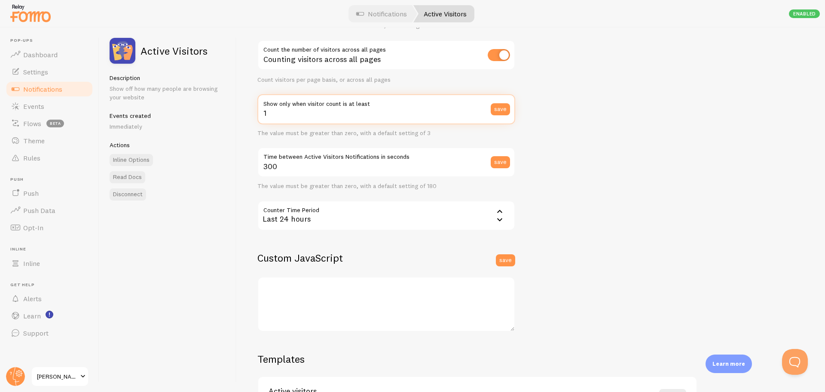
scroll to position [129, 0]
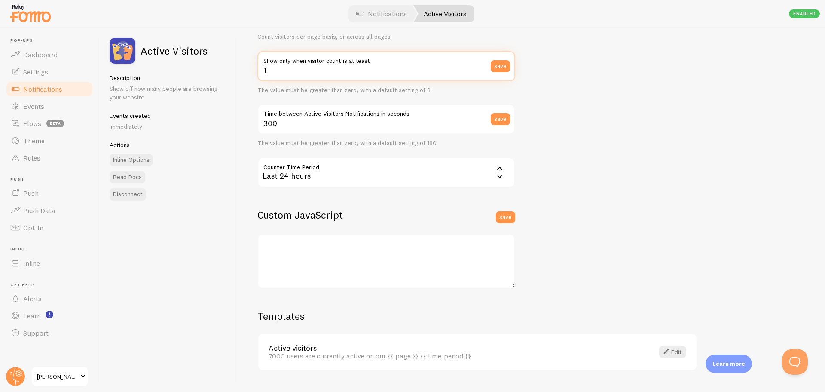
type input "1"
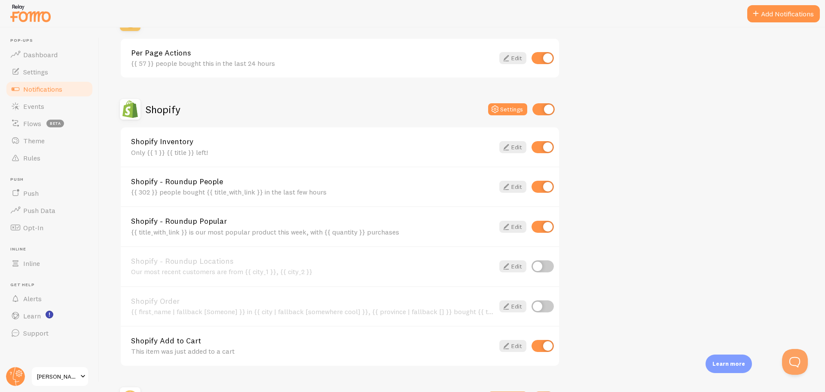
scroll to position [344, 0]
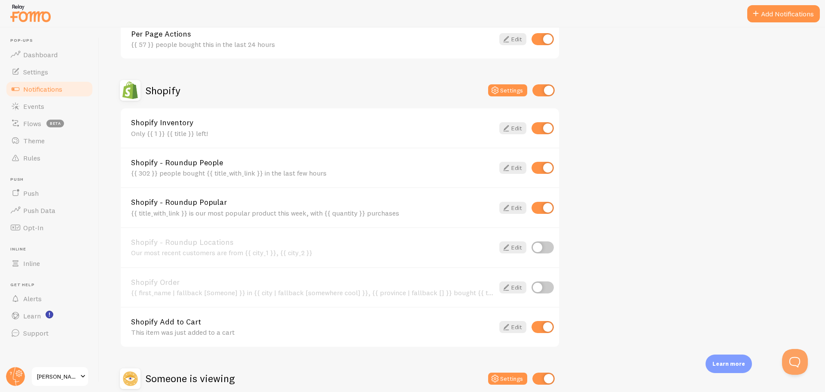
click at [204, 126] on link "Shopify Inventory" at bounding box center [312, 123] width 363 height 8
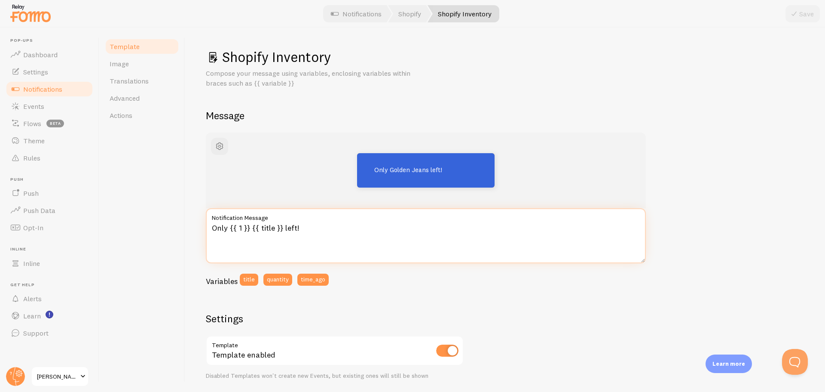
click at [251, 227] on textarea "Only {{ 1 }} {{ title }} left!" at bounding box center [426, 235] width 440 height 55
type textarea "Only 1 {{ title }} left!"
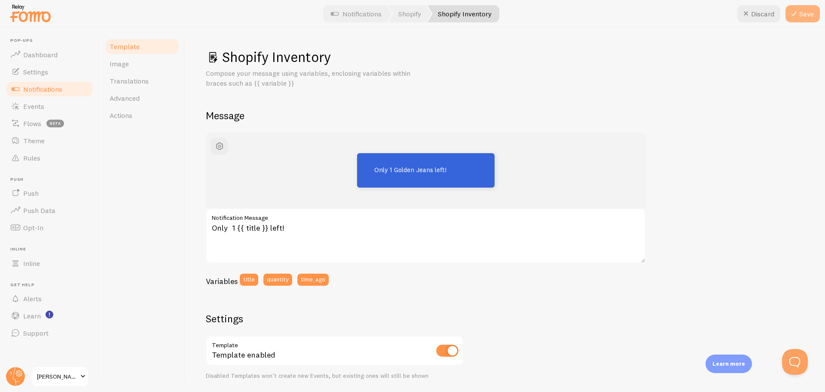
click at [803, 15] on button "Save" at bounding box center [803, 13] width 34 height 17
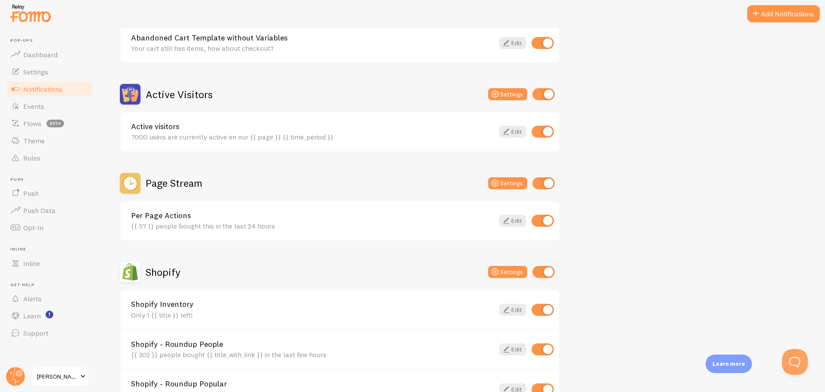
scroll to position [215, 0]
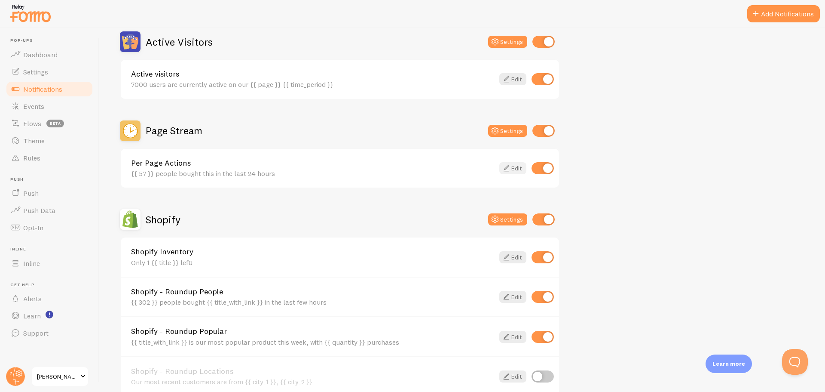
click at [504, 165] on icon at bounding box center [506, 168] width 10 height 10
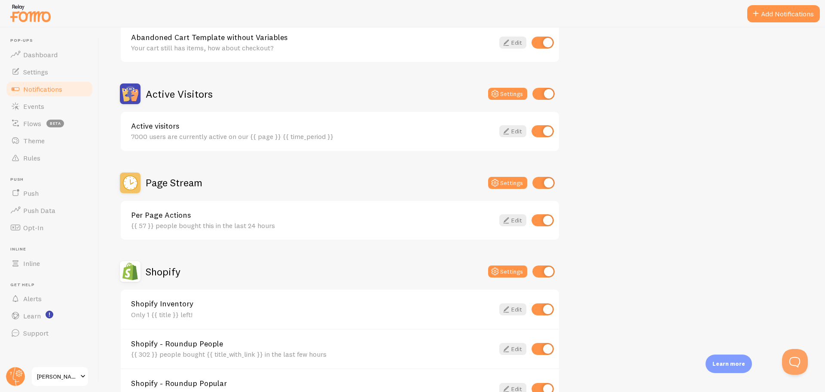
scroll to position [172, 0]
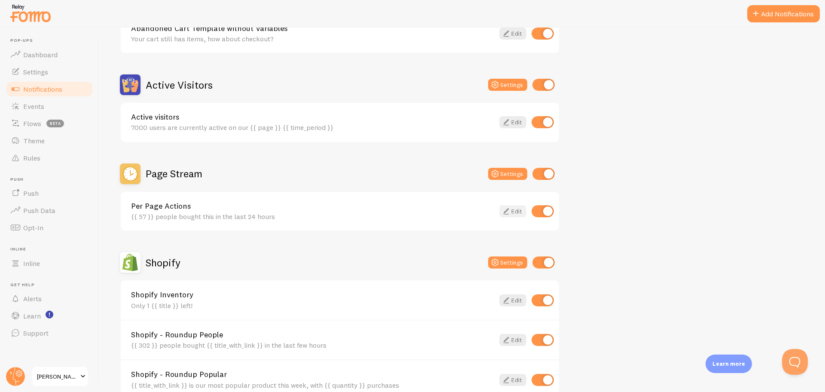
click at [514, 209] on link "Edit" at bounding box center [512, 211] width 27 height 12
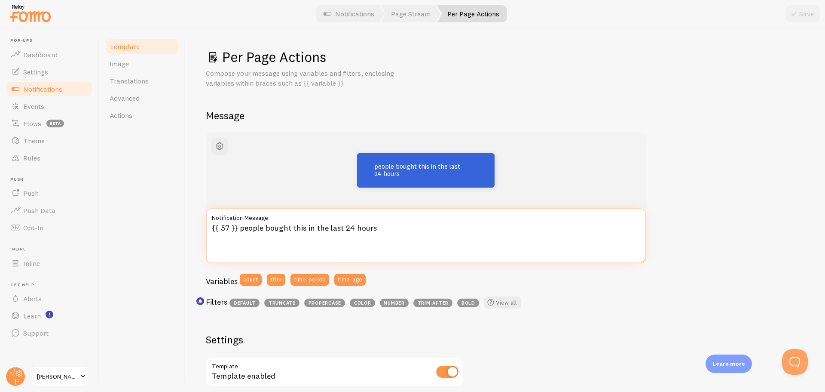
click at [239, 228] on textarea "{{ 57 }} people bought this in the last 24 hours" at bounding box center [426, 235] width 440 height 55
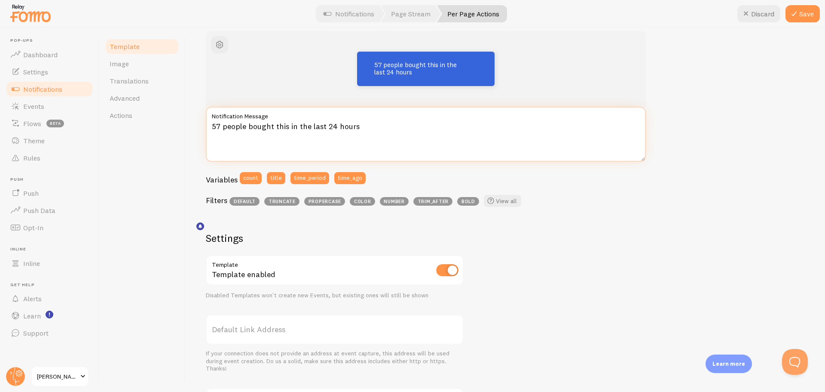
scroll to position [129, 0]
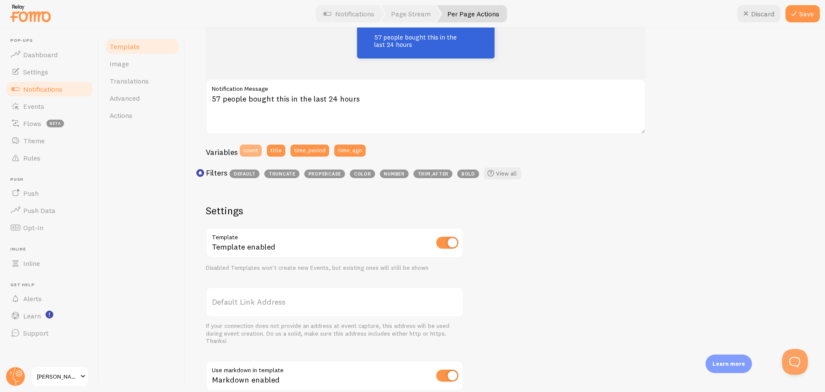
click at [247, 151] on button "count" at bounding box center [251, 150] width 22 height 12
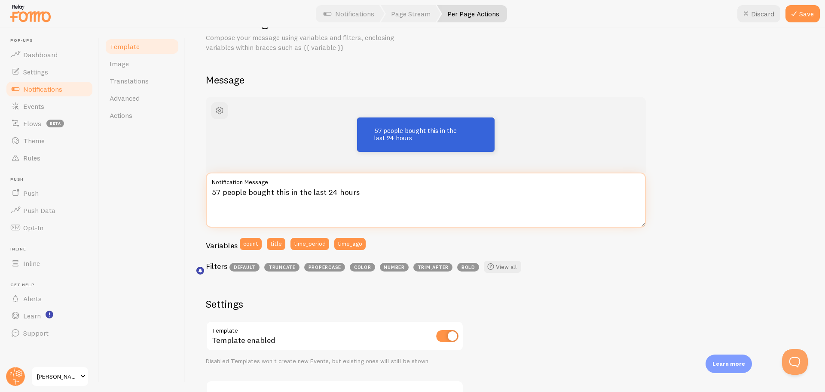
scroll to position [0, 0]
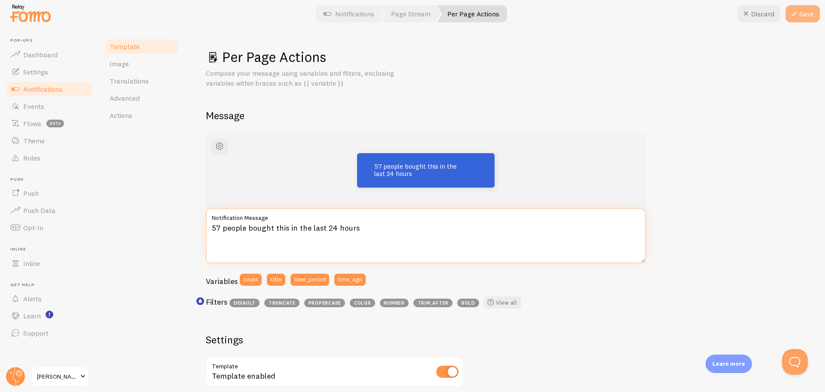
type textarea "57 people bought this in the last 24 hours"
click at [812, 17] on button "Save" at bounding box center [803, 13] width 34 height 17
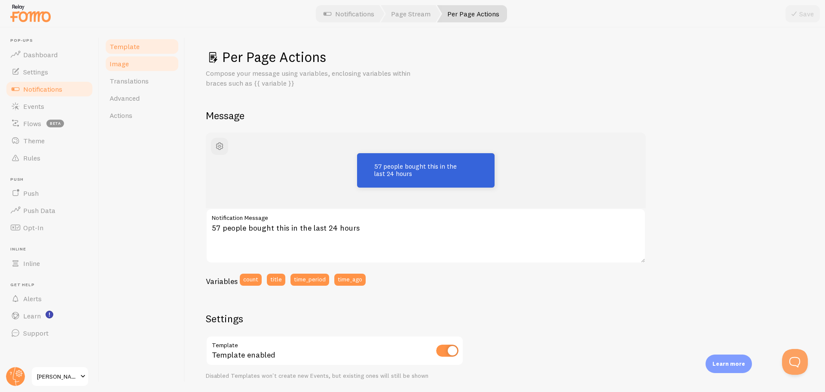
click at [123, 63] on span "Image" at bounding box center [119, 63] width 19 height 9
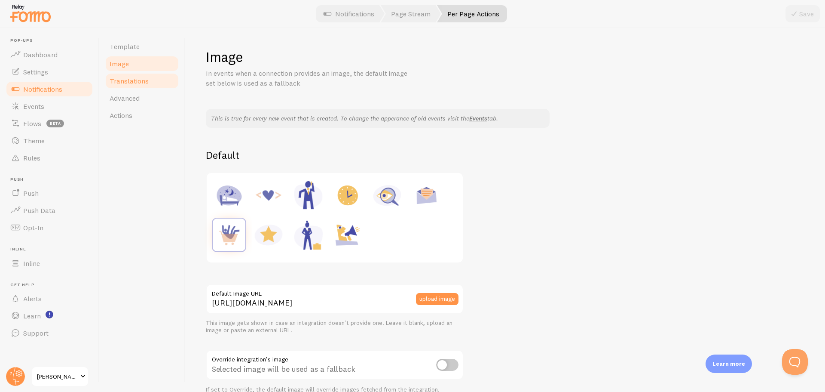
click at [131, 80] on span "Translations" at bounding box center [129, 81] width 39 height 9
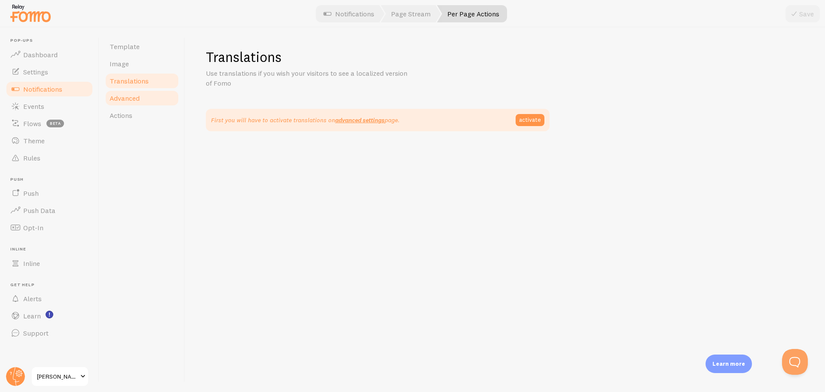
click at [135, 98] on span "Advanced" at bounding box center [125, 98] width 30 height 9
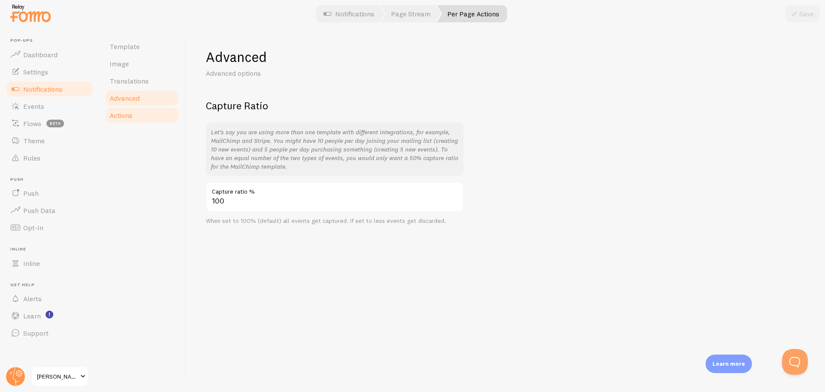
click at [134, 116] on link "Actions" at bounding box center [141, 115] width 75 height 17
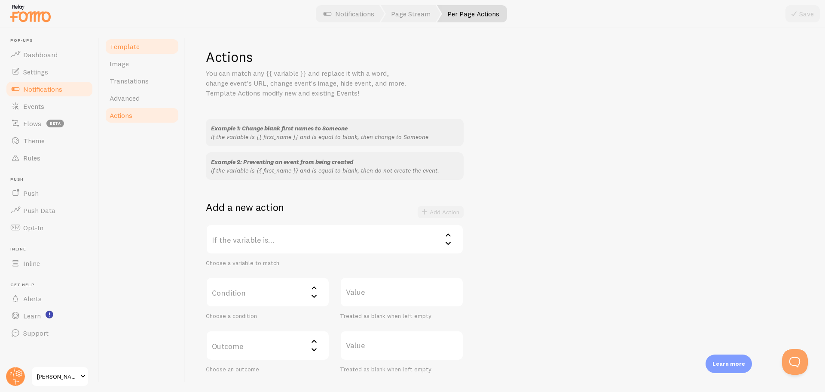
click at [127, 47] on span "Template" at bounding box center [125, 46] width 30 height 9
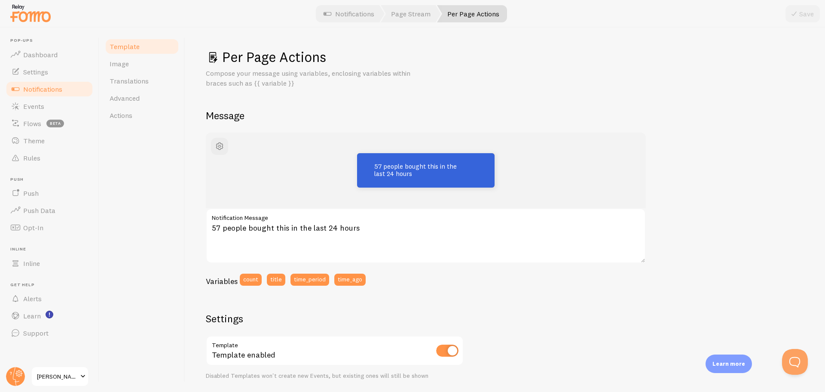
click at [58, 88] on span "Notifications" at bounding box center [42, 89] width 39 height 9
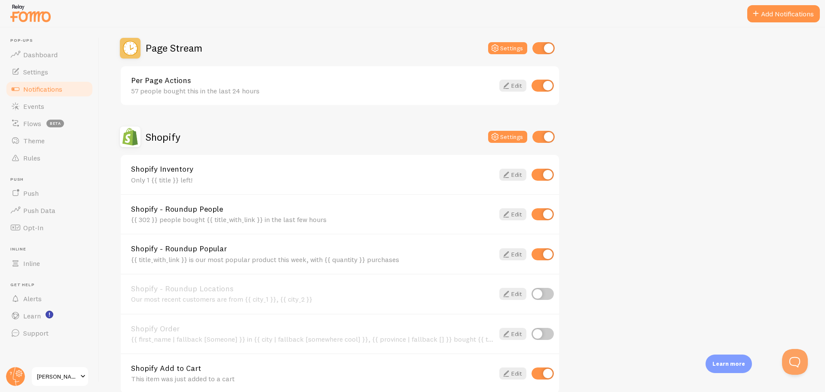
scroll to position [301, 0]
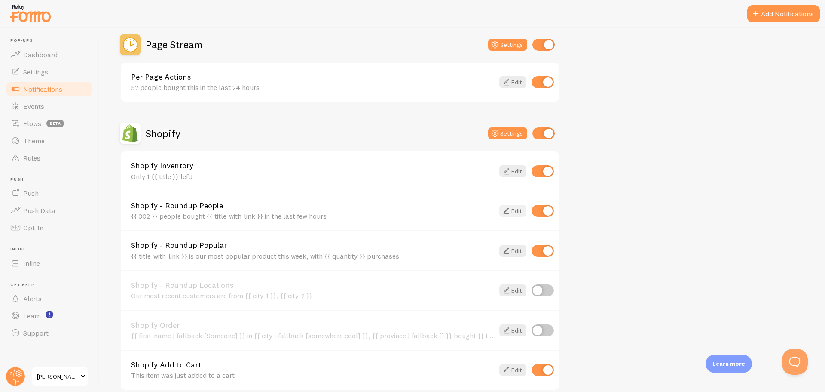
click at [511, 208] on link "Edit" at bounding box center [512, 211] width 27 height 12
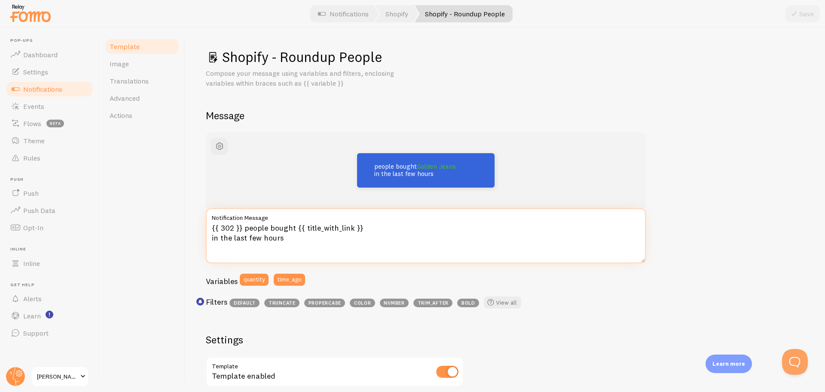
click at [242, 227] on textarea "{{ 302 }} people bought {{ title_with_link }} in the last few hours" at bounding box center [426, 235] width 440 height 55
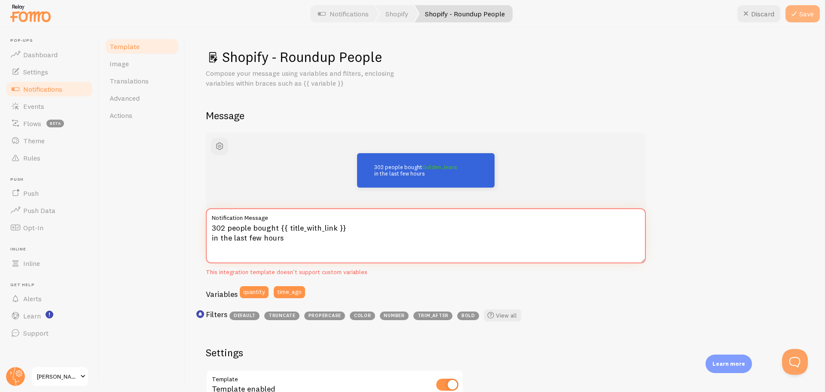
type textarea "302 people bought {{ title_with_link }} in the last few hours"
click at [804, 14] on button "Save" at bounding box center [803, 13] width 34 height 17
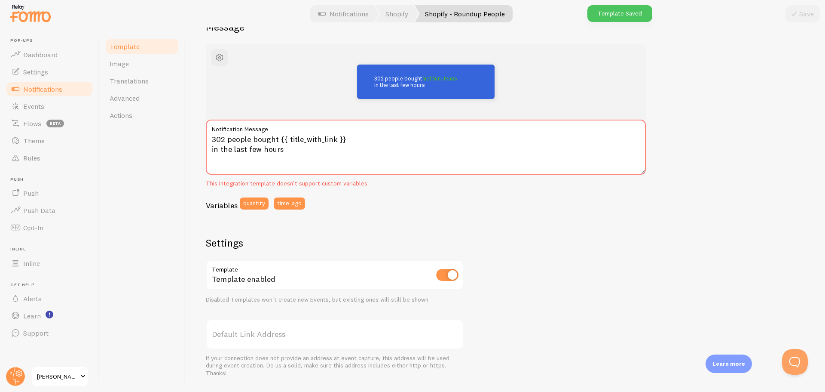
scroll to position [86, 0]
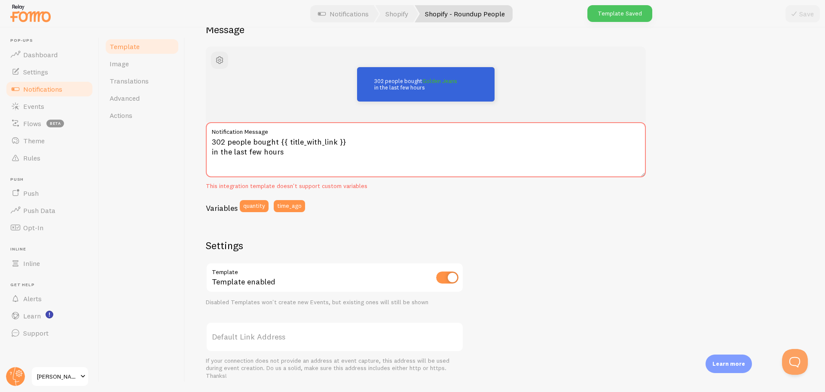
click at [39, 90] on span "Notifications" at bounding box center [42, 89] width 39 height 9
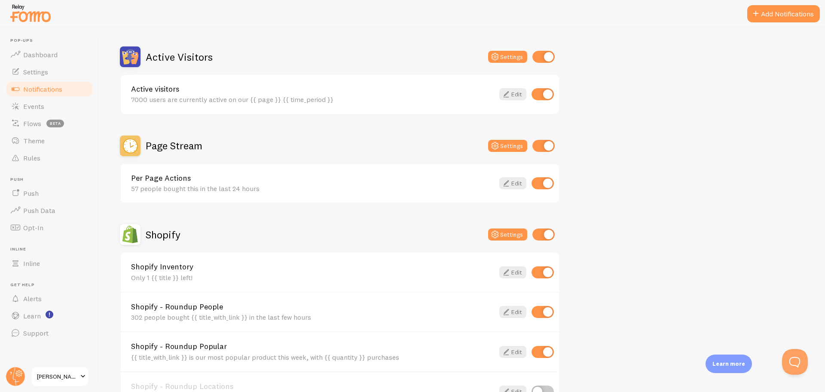
scroll to position [215, 0]
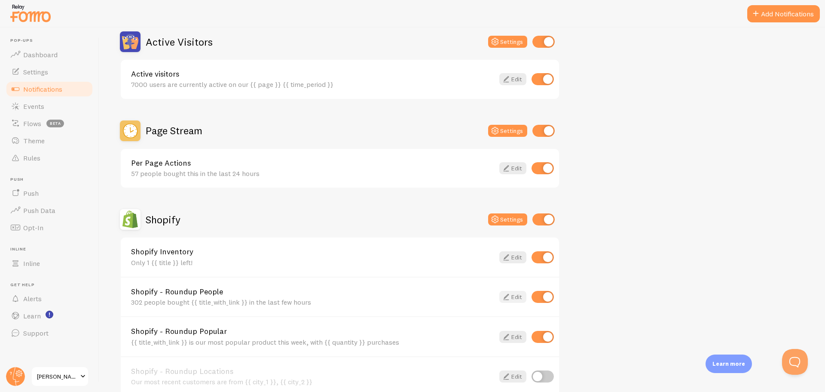
click at [515, 296] on link "Edit" at bounding box center [512, 297] width 27 height 12
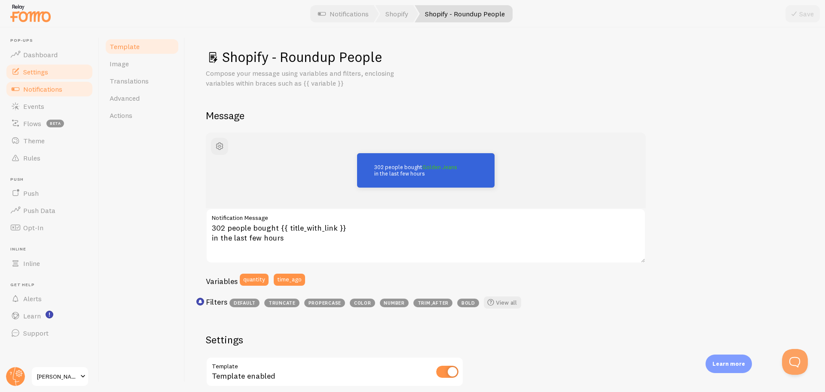
click at [36, 74] on span "Settings" at bounding box center [35, 71] width 25 height 9
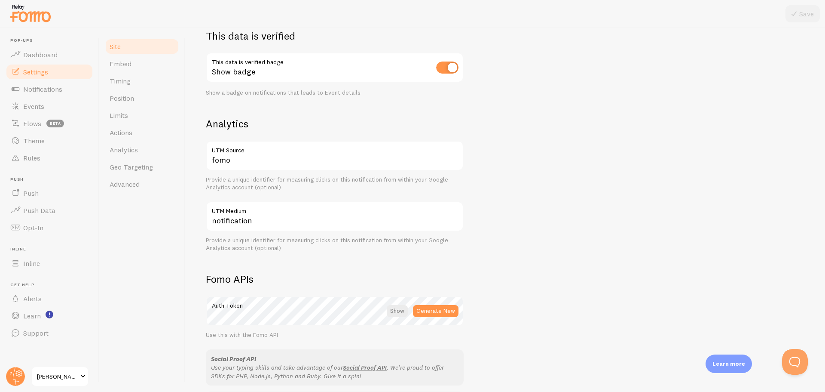
scroll to position [248, 0]
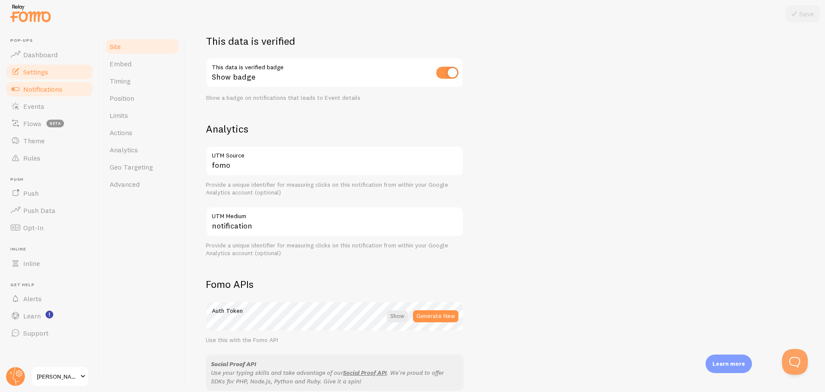
click at [51, 91] on span "Notifications" at bounding box center [42, 89] width 39 height 9
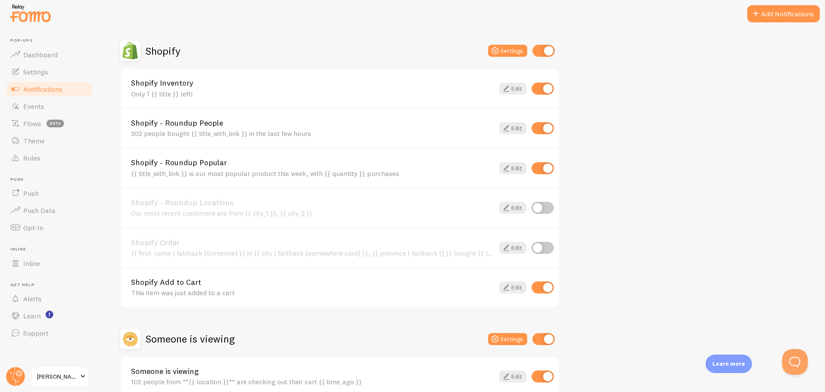
scroll to position [387, 0]
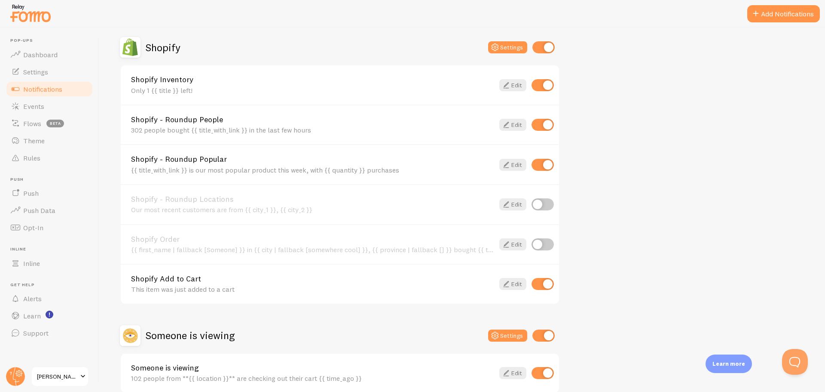
click at [186, 168] on div "{{ title_with_link }} is our most popular product this week, with {{ quantity }…" at bounding box center [312, 170] width 363 height 8
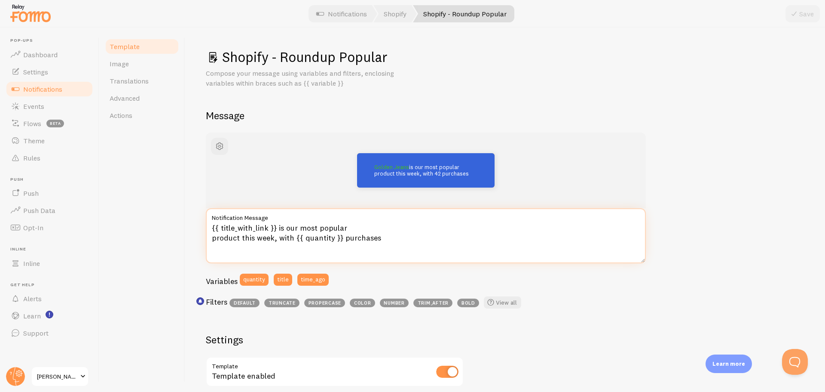
click at [276, 227] on textarea "{{ title_with_link }} is our most popular product this week, with {{ quantity }…" at bounding box center [426, 235] width 440 height 55
click at [241, 238] on textarea "Our SALE page is our most popular product this week, with {{ quantity }} purcha…" at bounding box center [426, 235] width 440 height 55
click at [306, 228] on textarea "Our SALE page is our most popular this week, with {{ quantity }} purchases" at bounding box center [426, 235] width 440 height 55
click at [312, 238] on textarea "Our SALE page is most popular this week, with {{ quantity }} purchases" at bounding box center [426, 235] width 440 height 55
click at [325, 237] on textarea "Our SALE page is most popular this week, with 304 purchases" at bounding box center [426, 235] width 440 height 55
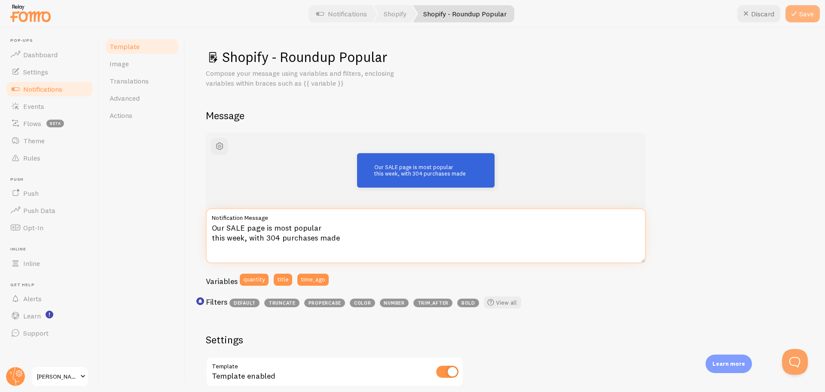
type textarea "Our SALE page is most popular this week, with 304 purchases made"
click at [818, 12] on button "Save" at bounding box center [803, 13] width 34 height 17
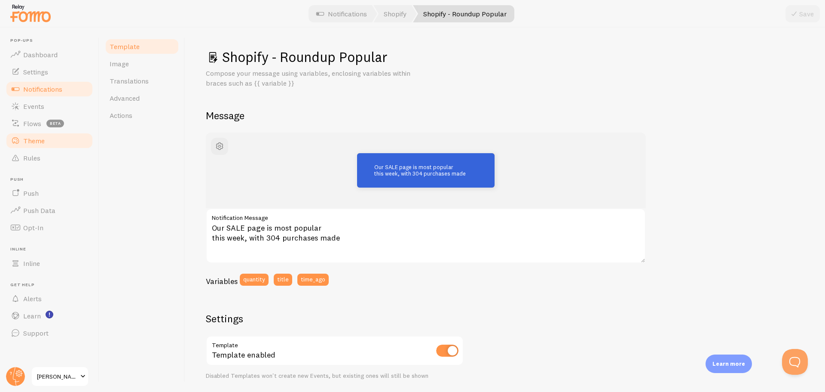
click at [40, 144] on span "Theme" at bounding box center [33, 140] width 21 height 9
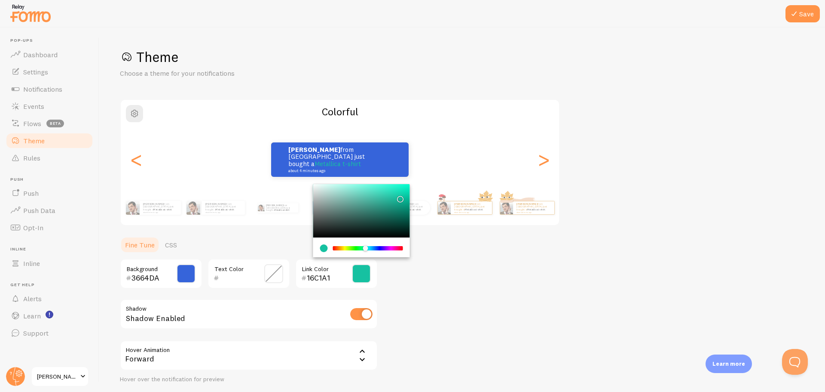
drag, startPoint x: 352, startPoint y: 245, endPoint x: 366, endPoint y: 248, distance: 13.7
click at [366, 248] on div "Chrome color picker" at bounding box center [365, 247] width 5 height 5
click at [315, 188] on div "Chrome color picker" at bounding box center [361, 210] width 97 height 53
type input "E7EBEA"
click at [814, 15] on button "Save" at bounding box center [803, 13] width 34 height 17
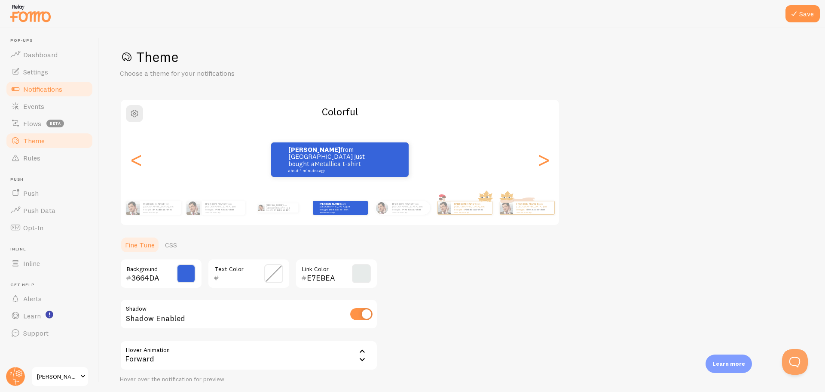
drag, startPoint x: 46, startPoint y: 86, endPoint x: 52, endPoint y: 92, distance: 8.8
click at [46, 86] on span "Notifications" at bounding box center [42, 89] width 39 height 9
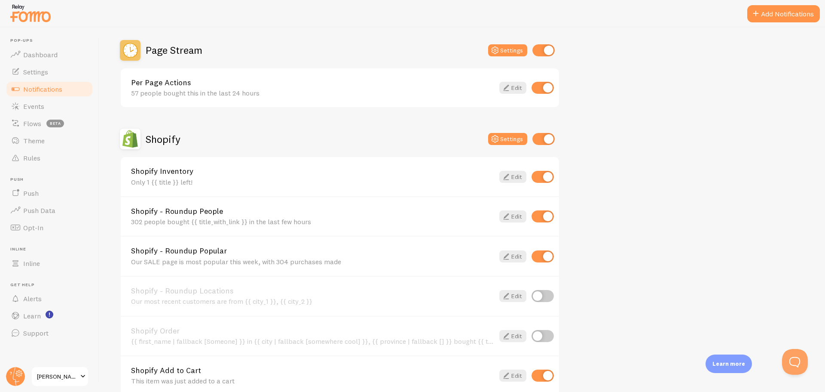
scroll to position [344, 0]
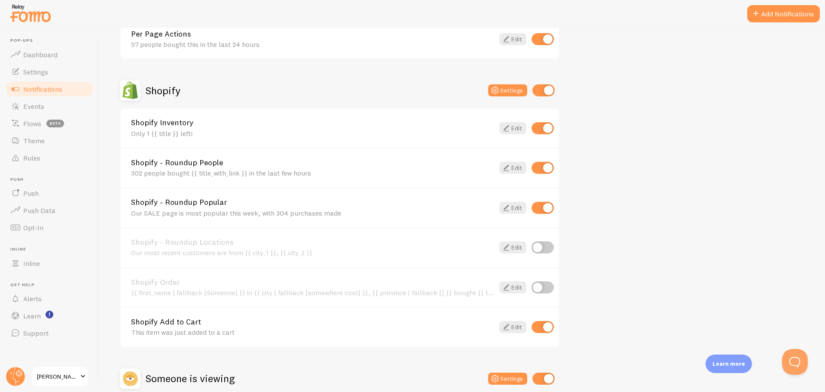
click at [320, 170] on div "302 people bought {{ title_with_link }} in the last few hours" at bounding box center [312, 173] width 363 height 8
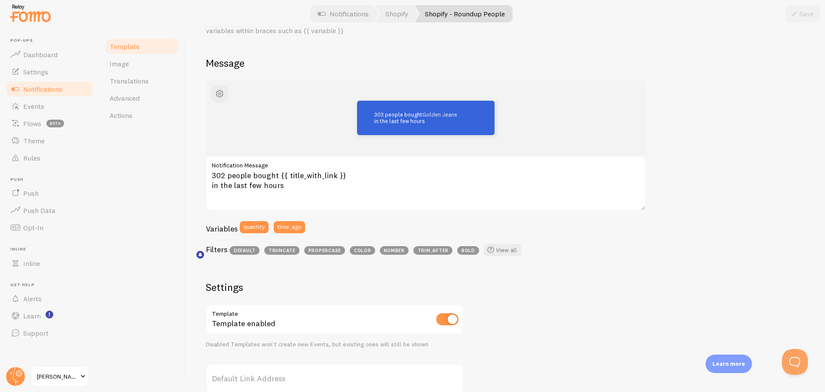
scroll to position [43, 0]
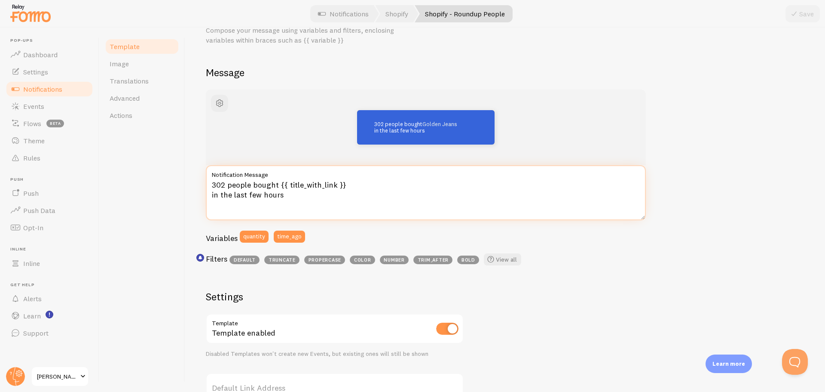
click at [275, 184] on textarea "302 people bought {{ title_with_link }} in the last few hours" at bounding box center [426, 192] width 440 height 55
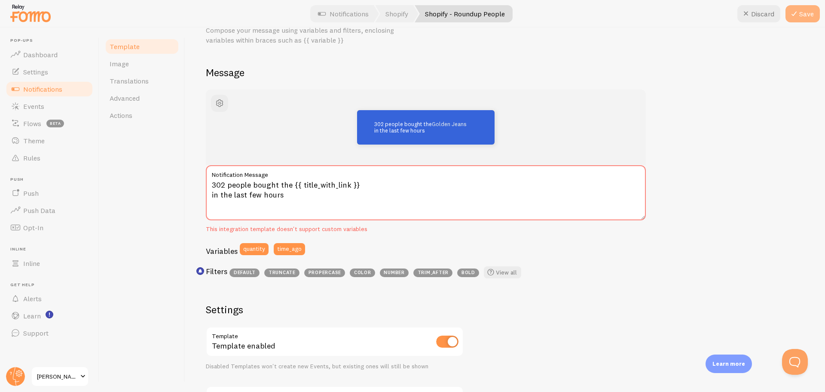
click at [799, 15] on icon at bounding box center [794, 14] width 10 height 10
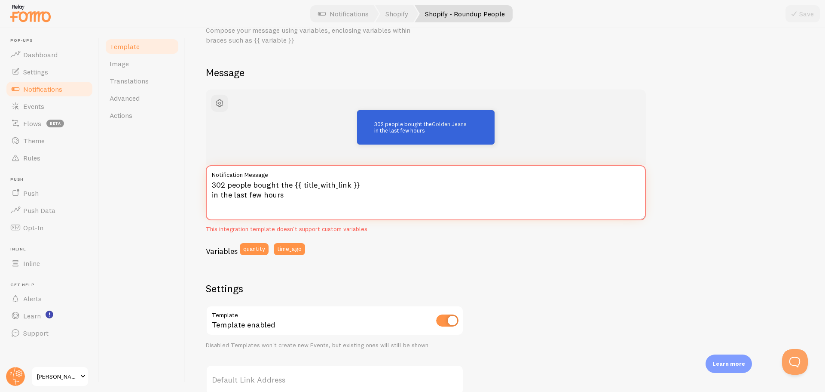
click at [290, 184] on textarea "302 people bought the {{ title_with_link }} in the last few hours" at bounding box center [426, 192] width 440 height 55
type textarea "302 people bought {{ title_with_link }} in the last few hours"
click at [805, 12] on button "Save" at bounding box center [803, 13] width 34 height 17
click at [45, 86] on span "Notifications" at bounding box center [42, 89] width 39 height 9
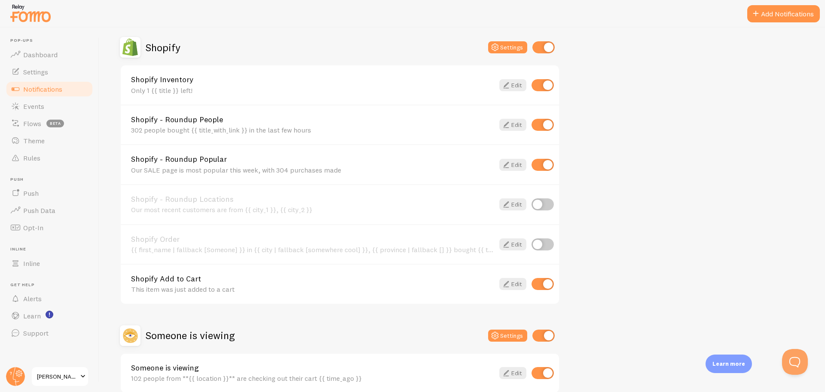
scroll to position [429, 0]
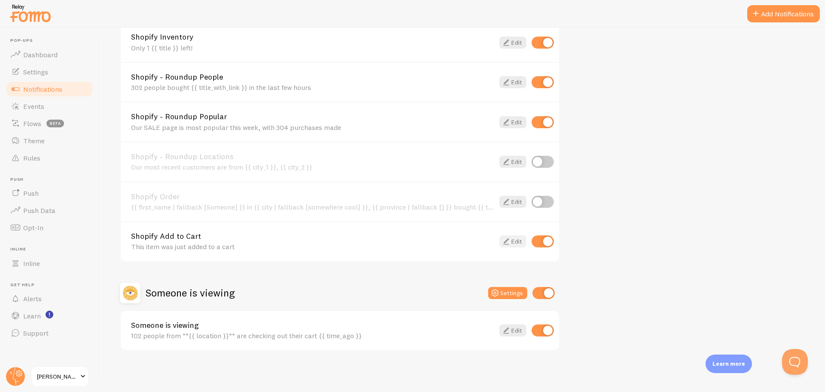
click at [512, 242] on link "Edit" at bounding box center [512, 241] width 27 height 12
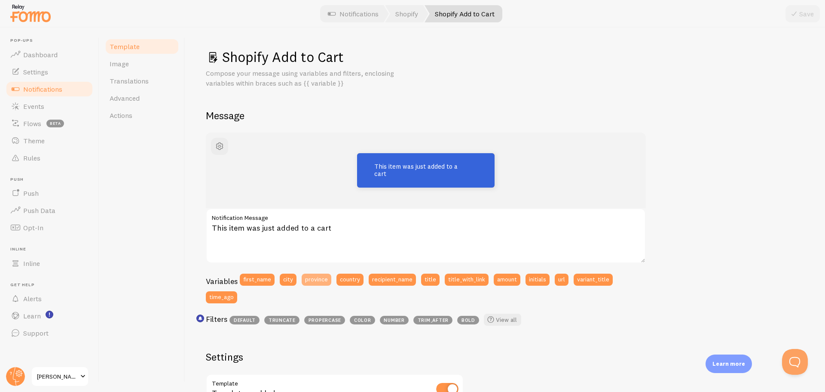
click at [322, 280] on button "province" at bounding box center [317, 279] width 30 height 12
click at [384, 280] on button "recipient_name" at bounding box center [392, 279] width 47 height 12
click at [431, 280] on button "title" at bounding box center [430, 279] width 18 height 12
click at [466, 276] on button "title_with_link" at bounding box center [467, 279] width 44 height 12
click at [506, 281] on button "amount" at bounding box center [507, 279] width 27 height 12
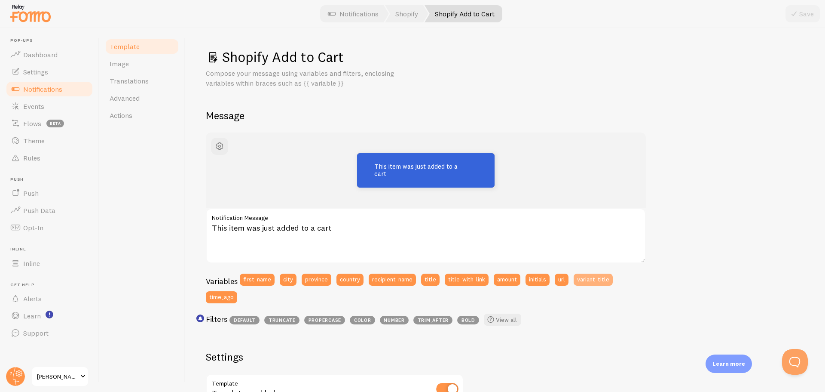
click at [591, 279] on button "variant_title" at bounding box center [593, 279] width 39 height 12
click at [220, 297] on button "time_ago" at bounding box center [221, 297] width 31 height 12
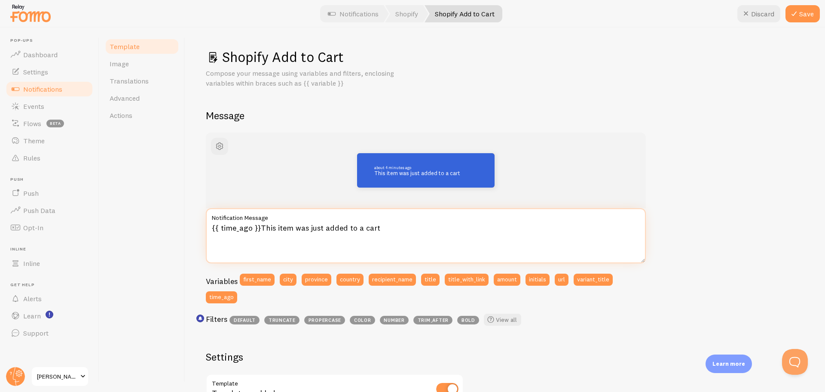
click at [254, 226] on textarea "{{ time_ago }}This item was just added to a cart" at bounding box center [426, 235] width 440 height 55
click at [386, 230] on textarea "{{ time_ago }}This item was just added to a cart" at bounding box center [426, 235] width 440 height 55
click at [291, 279] on button "city" at bounding box center [288, 279] width 17 height 12
drag, startPoint x: 375, startPoint y: 227, endPoint x: 380, endPoint y: 226, distance: 5.4
click at [375, 227] on textarea "{{ time_ago }}This item was just added to a cart {{ city }}" at bounding box center [426, 235] width 440 height 55
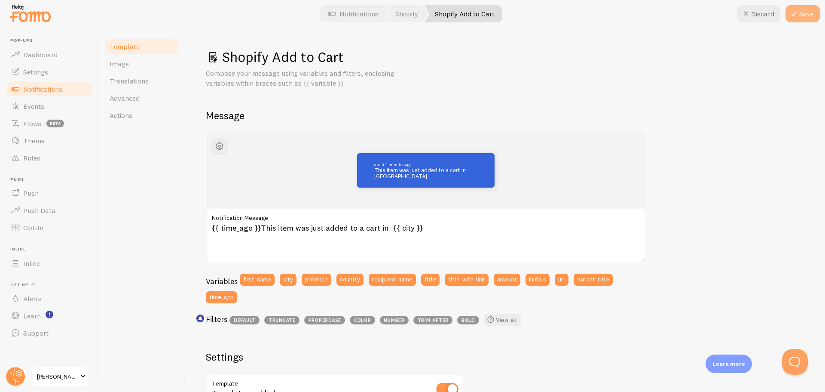
click at [800, 14] on button "Save" at bounding box center [803, 13] width 34 height 17
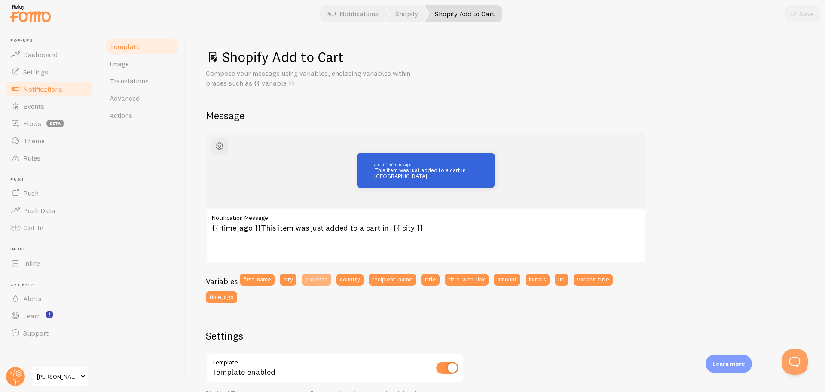
click at [313, 281] on button "province" at bounding box center [317, 279] width 30 height 12
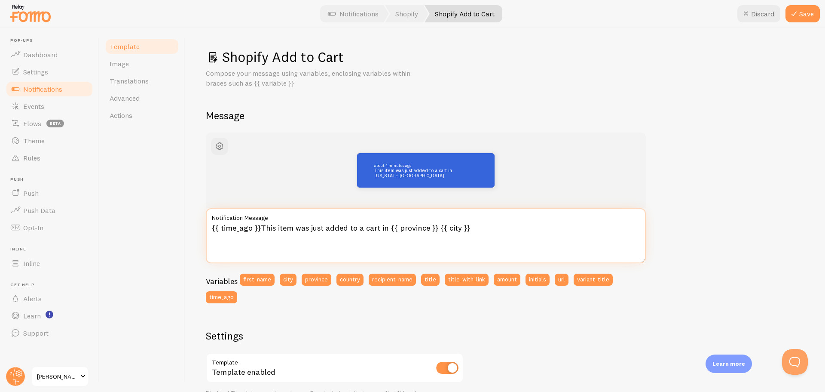
click at [495, 232] on textarea "{{ time_ago }}This item was just added to a cart in {{ province }} {{ city }}" at bounding box center [426, 235] width 440 height 55
type textarea "{{ time_ago }}This item was just added to a cart in {{ province }}"
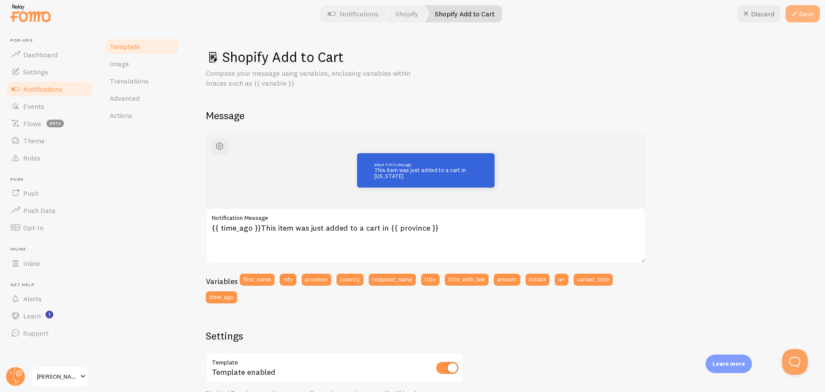
click at [802, 21] on button "Save" at bounding box center [803, 13] width 34 height 17
click at [43, 87] on span "Notifications" at bounding box center [42, 89] width 39 height 9
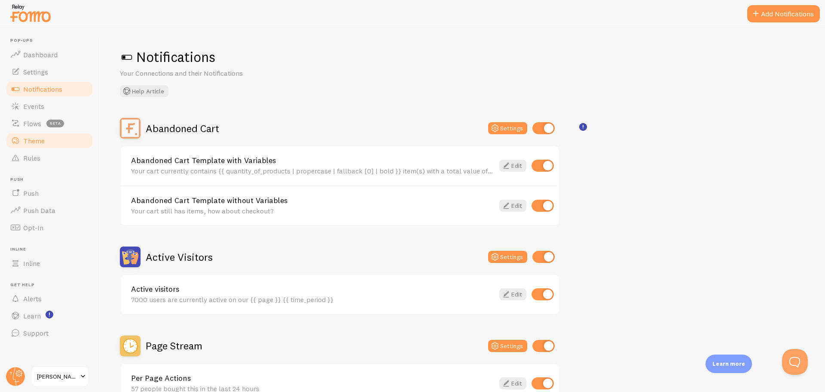
click at [42, 136] on span "Theme" at bounding box center [33, 140] width 21 height 9
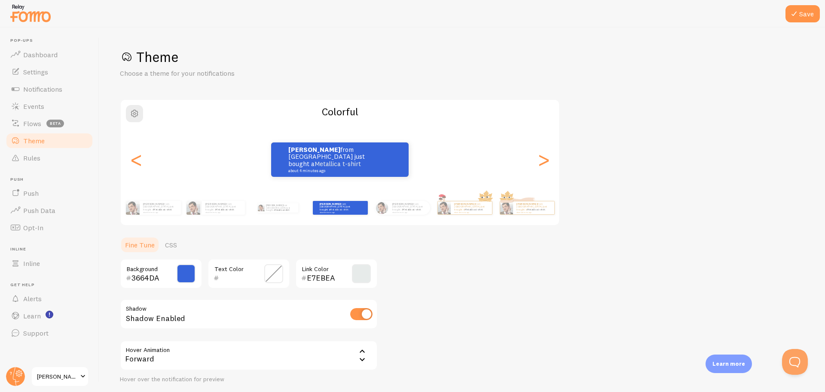
click at [180, 273] on span at bounding box center [186, 273] width 19 height 19
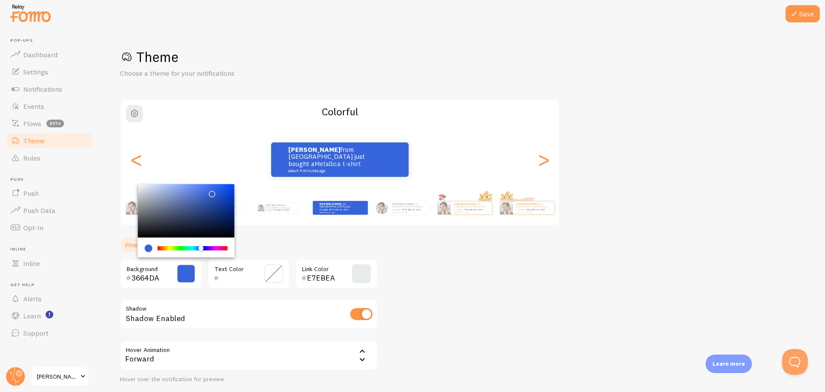
drag, startPoint x: 200, startPoint y: 245, endPoint x: 219, endPoint y: 247, distance: 19.5
click at [219, 247] on div "Chrome color picker" at bounding box center [193, 248] width 70 height 8
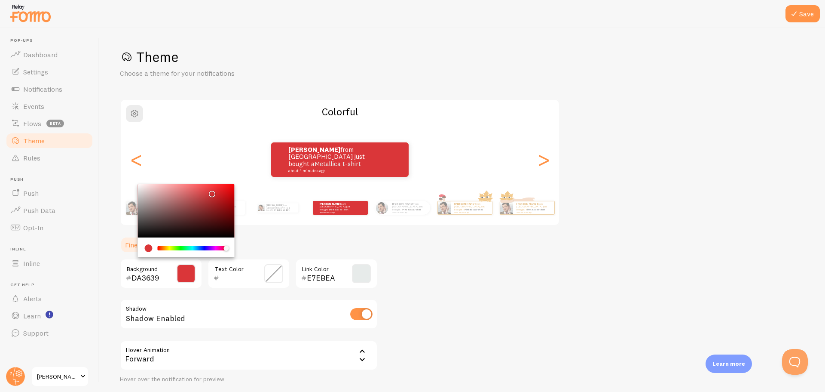
type input "DA3636"
click at [227, 249] on div "Chrome color picker" at bounding box center [226, 247] width 5 height 5
click at [808, 19] on button "Save" at bounding box center [803, 13] width 34 height 17
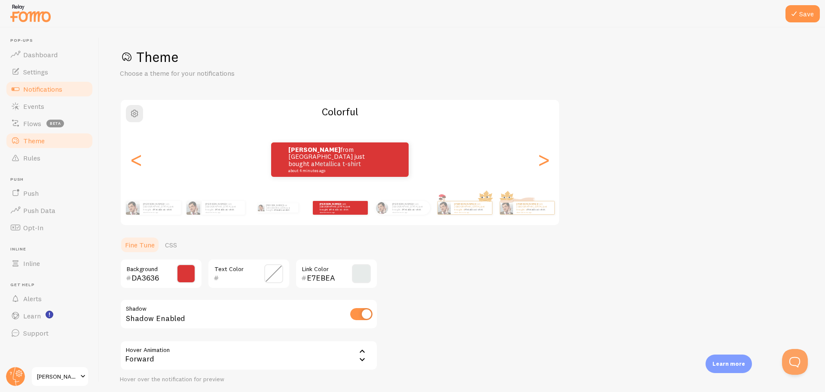
click at [42, 92] on span "Notifications" at bounding box center [42, 89] width 39 height 9
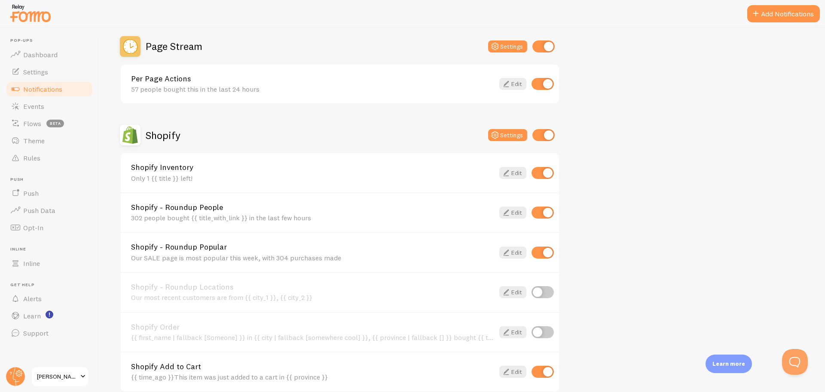
scroll to position [344, 0]
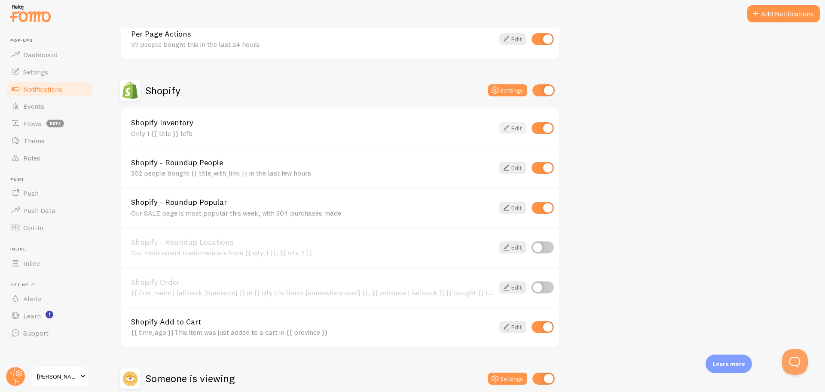
click at [513, 129] on link "Edit" at bounding box center [512, 128] width 27 height 12
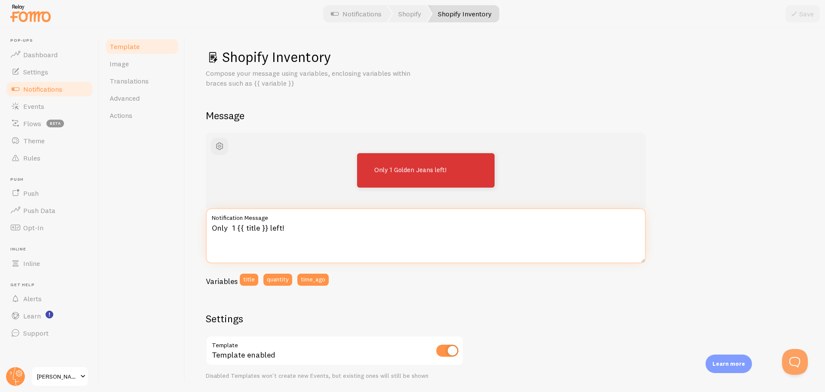
click at [237, 228] on textarea "Only 1 {{ title }} left!" at bounding box center [426, 235] width 440 height 55
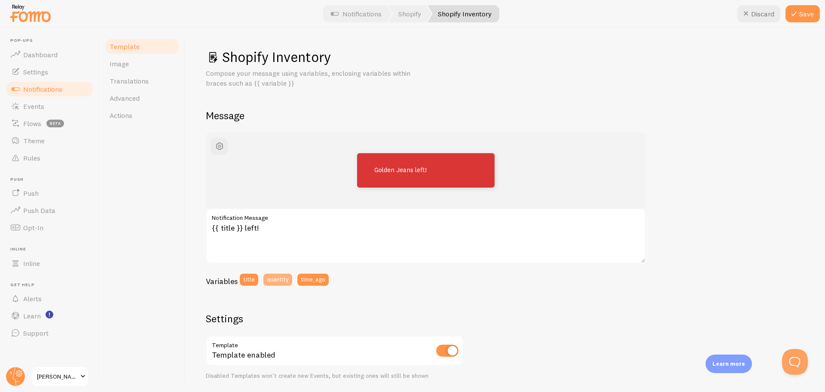
click at [278, 278] on button "quantity" at bounding box center [277, 279] width 29 height 12
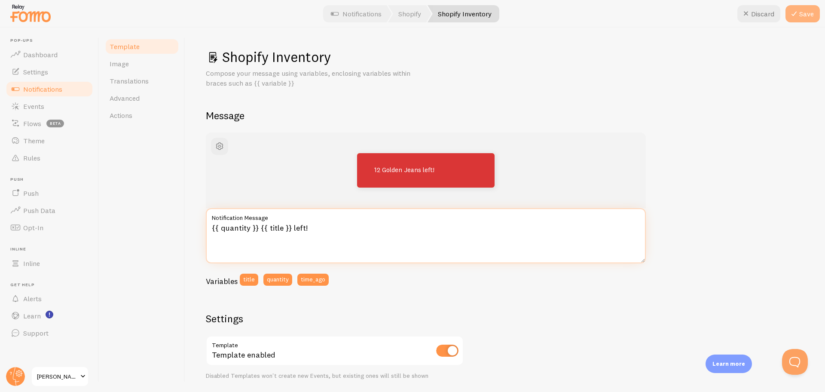
type textarea "{{ quantity }} {{ title }} left!"
click at [793, 15] on icon at bounding box center [794, 14] width 10 height 10
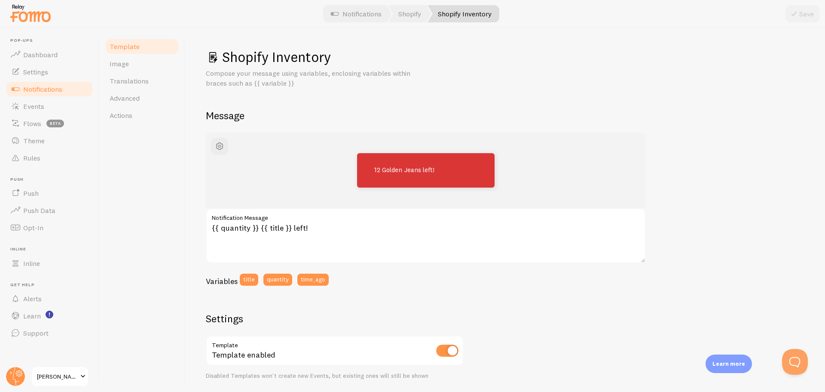
click at [51, 85] on span "Notifications" at bounding box center [42, 89] width 39 height 9
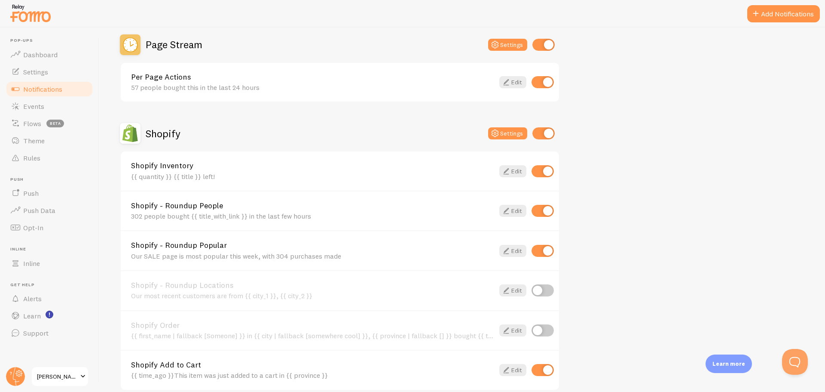
scroll to position [344, 0]
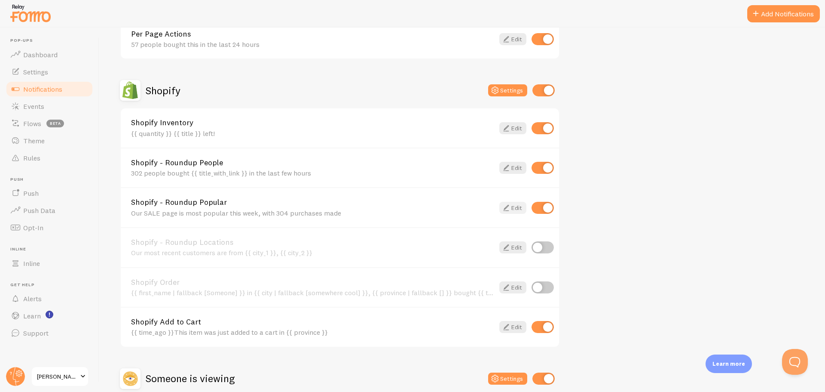
click at [506, 205] on icon at bounding box center [506, 207] width 10 height 10
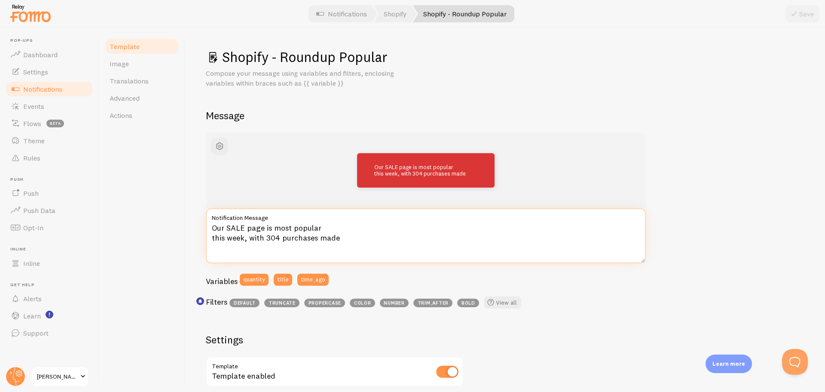
click at [270, 229] on textarea "Our SALE page is most popular this week, with 304 purchases made" at bounding box center [426, 235] width 440 height 55
type textarea "Our SALE page is the most popular this week, with 304 purchases made"
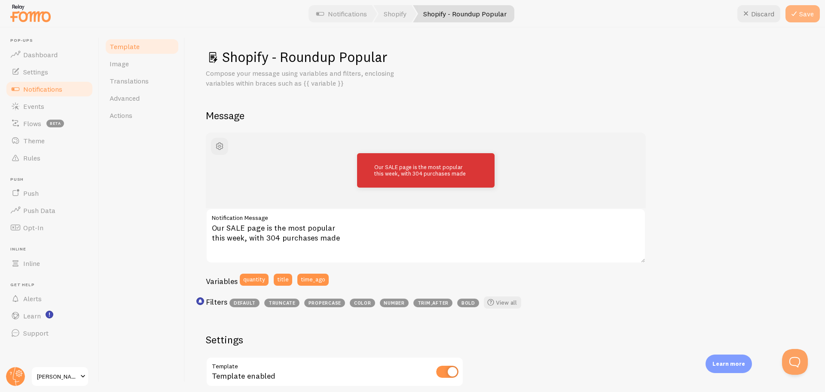
click at [806, 17] on button "Save" at bounding box center [803, 13] width 34 height 17
